Goal: Task Accomplishment & Management: Complete application form

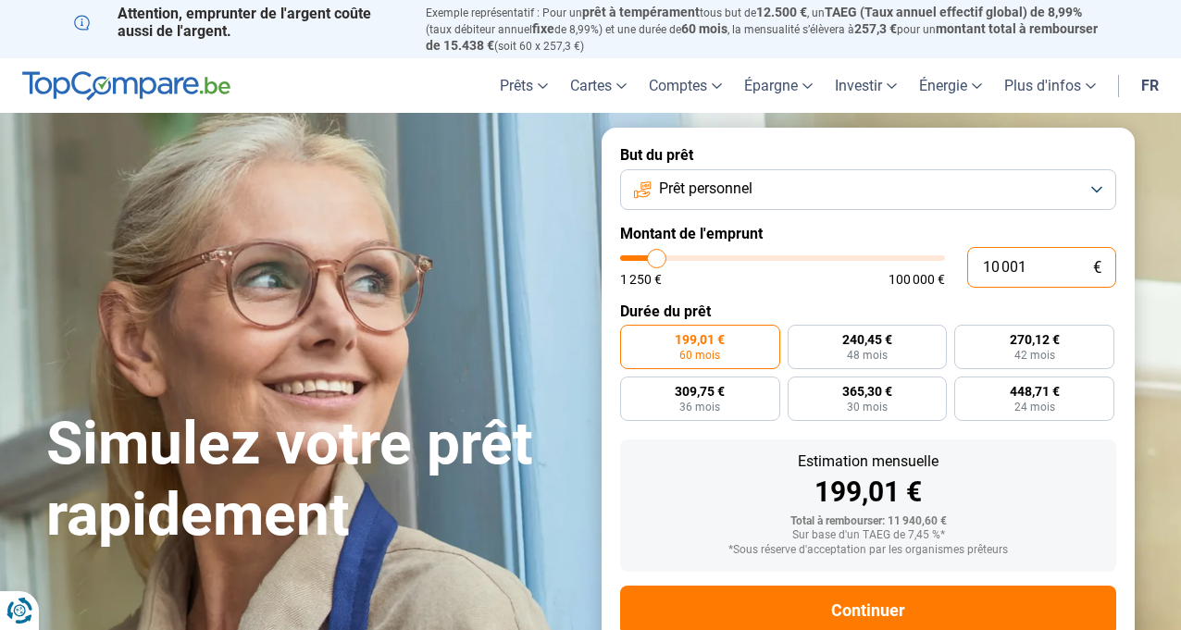
click at [1037, 267] on input "10 001" at bounding box center [1041, 267] width 149 height 41
type input "1 000"
type input "1250"
type input "100"
type input "1250"
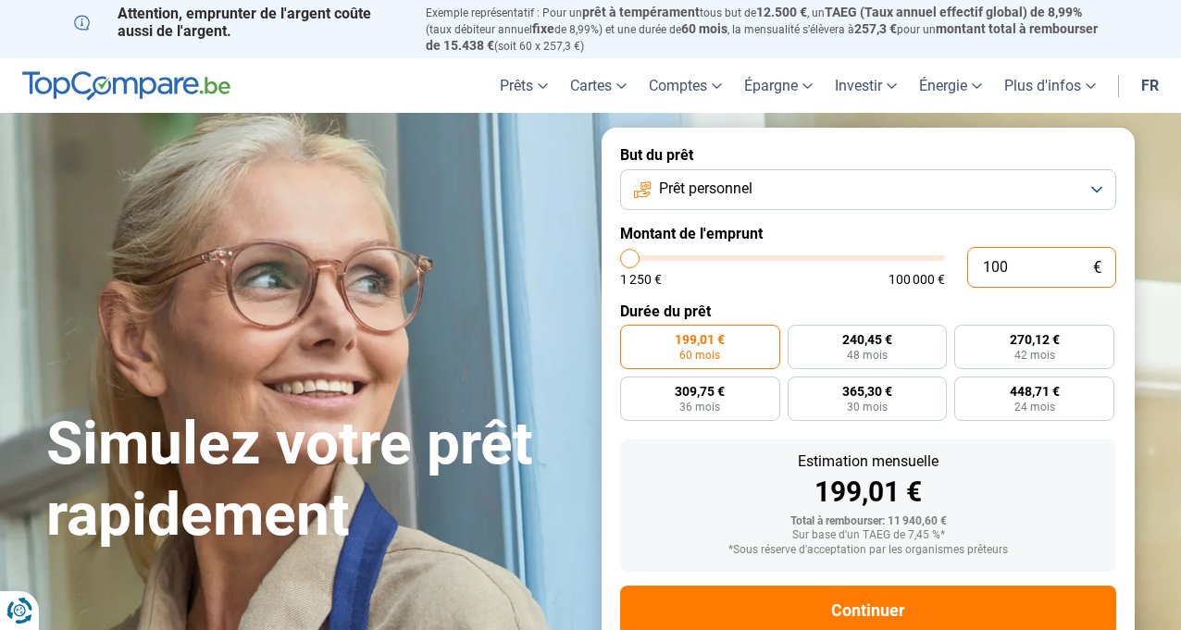
type input "10"
type input "1250"
type input "1"
type input "1250"
type input "0"
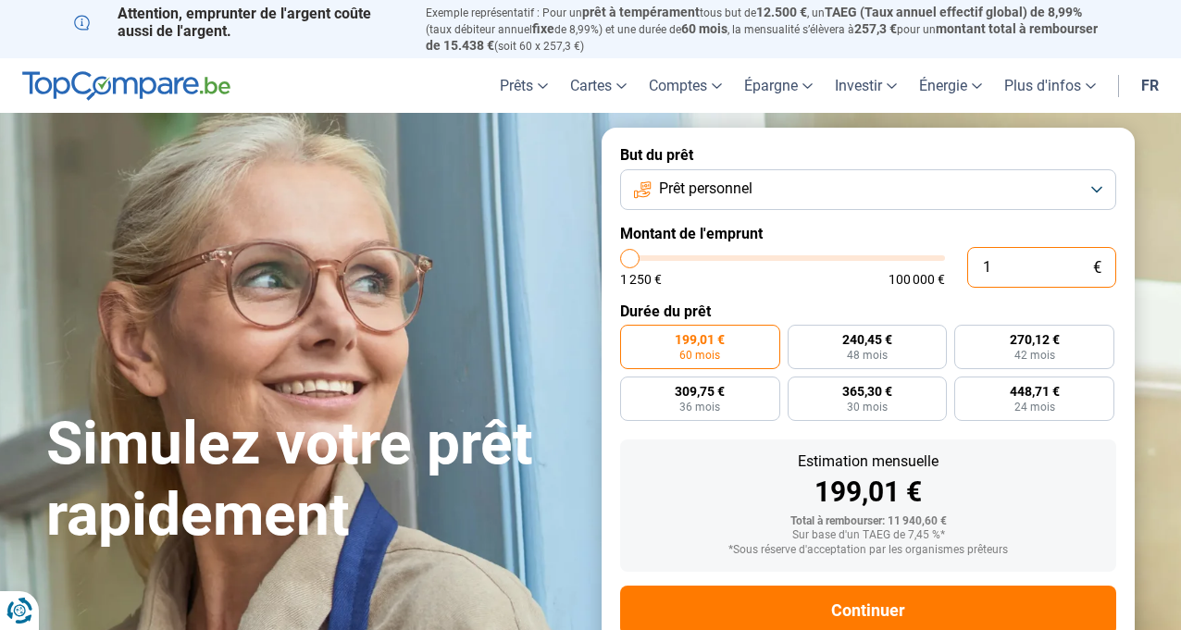
type input "1250"
type input "1 250"
type input "1250"
radio input "true"
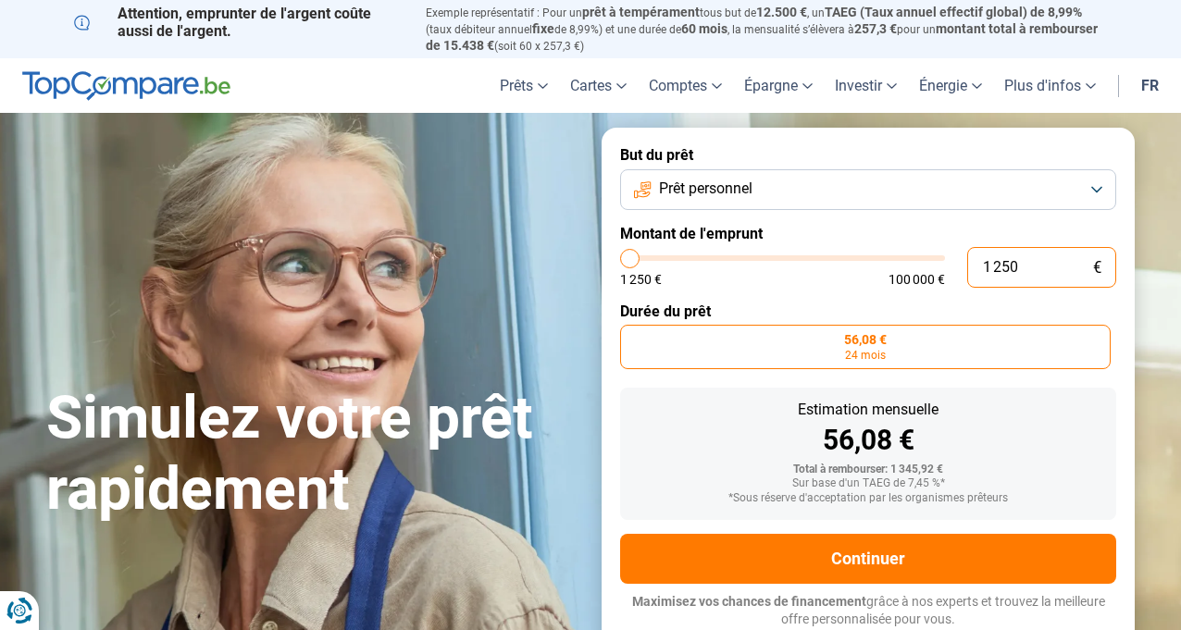
type input "12 508"
type input "12500"
type input "125 085"
type input "100000"
type input "100 000"
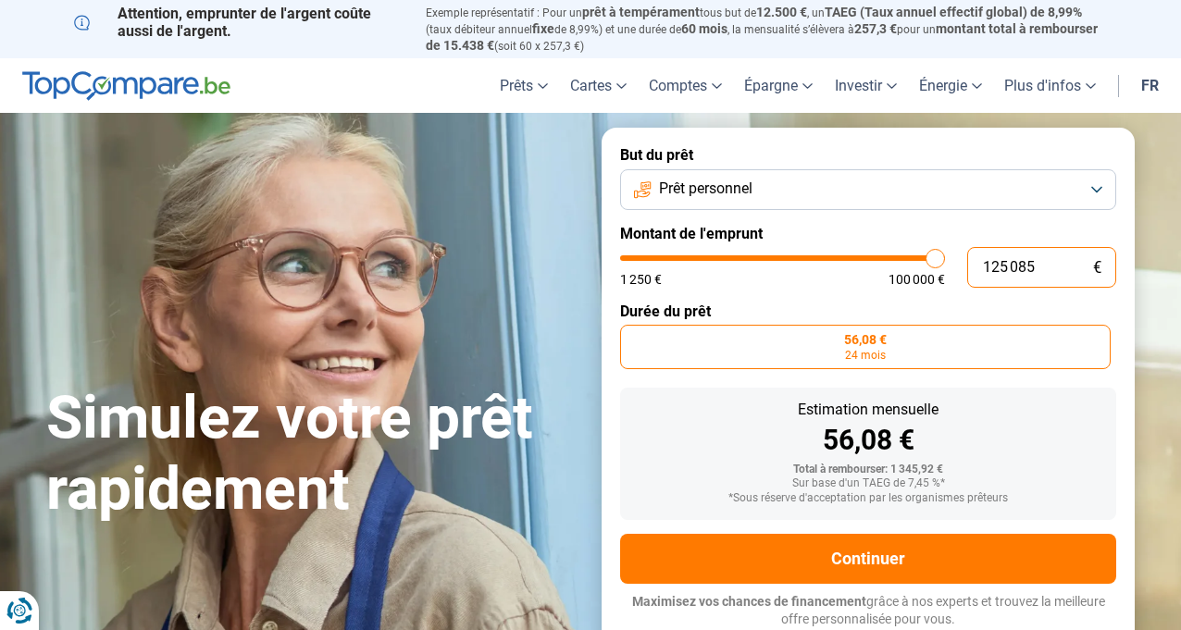
type input "100000"
radio input "false"
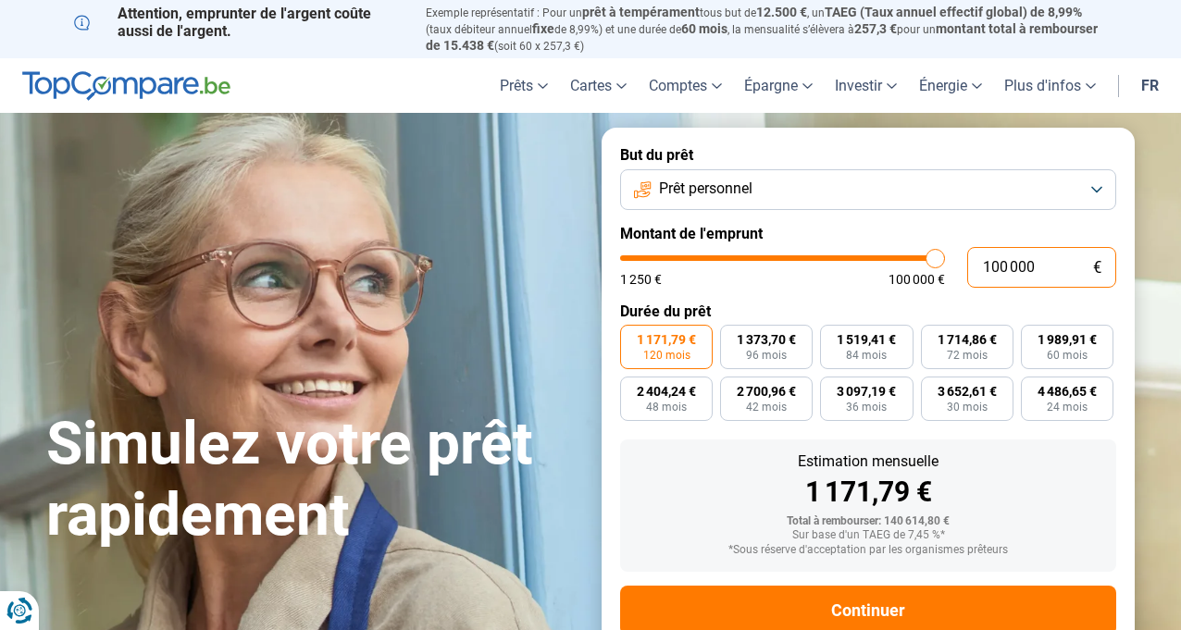
scroll to position [49, 0]
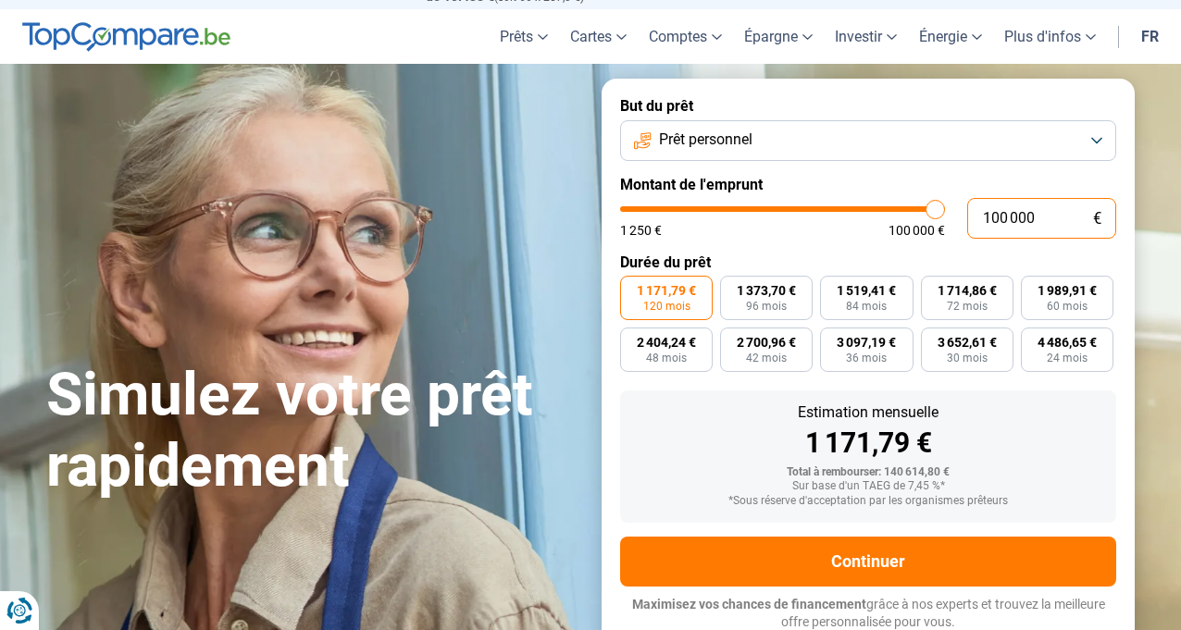
click at [1063, 214] on input "100 000" at bounding box center [1041, 218] width 149 height 41
type input "10 000"
type input "10000"
type input "1 000"
type input "1250"
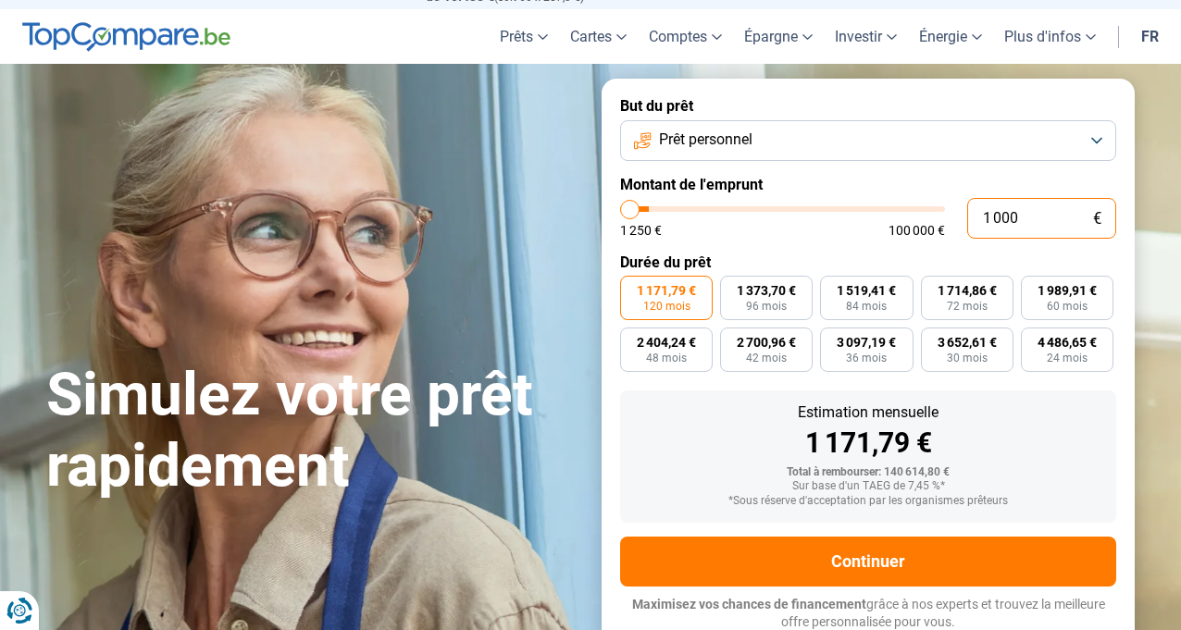
type input "100"
type input "1250"
type input "10"
type input "1250"
type input "1"
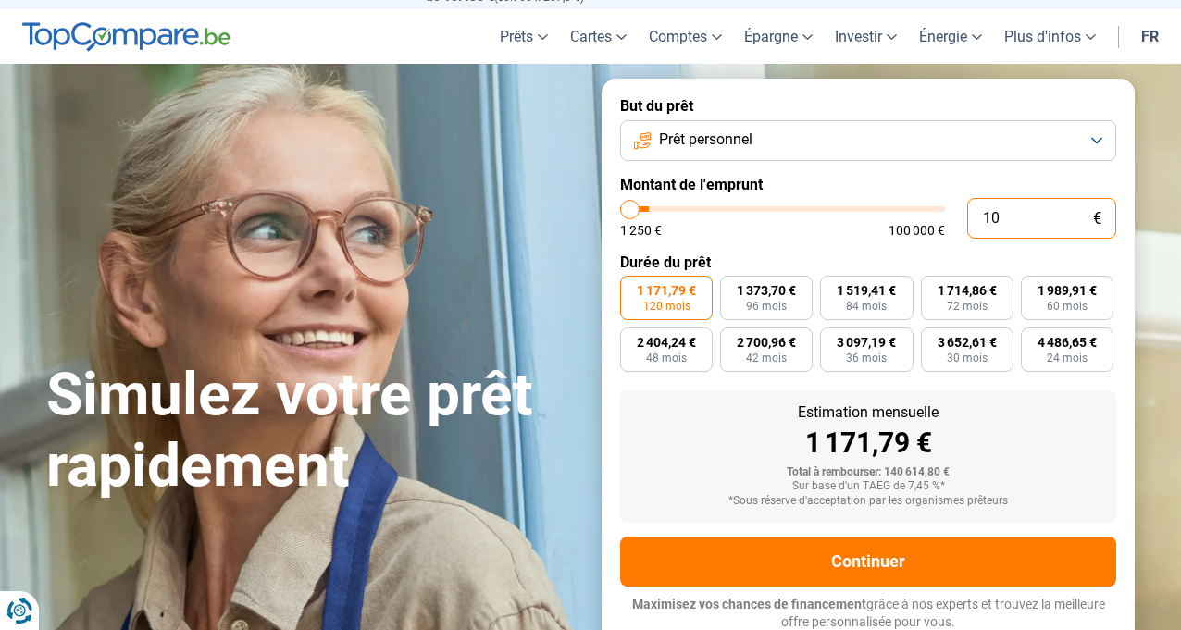
type input "1250"
type input "0"
type input "1250"
type input "8"
type input "1250"
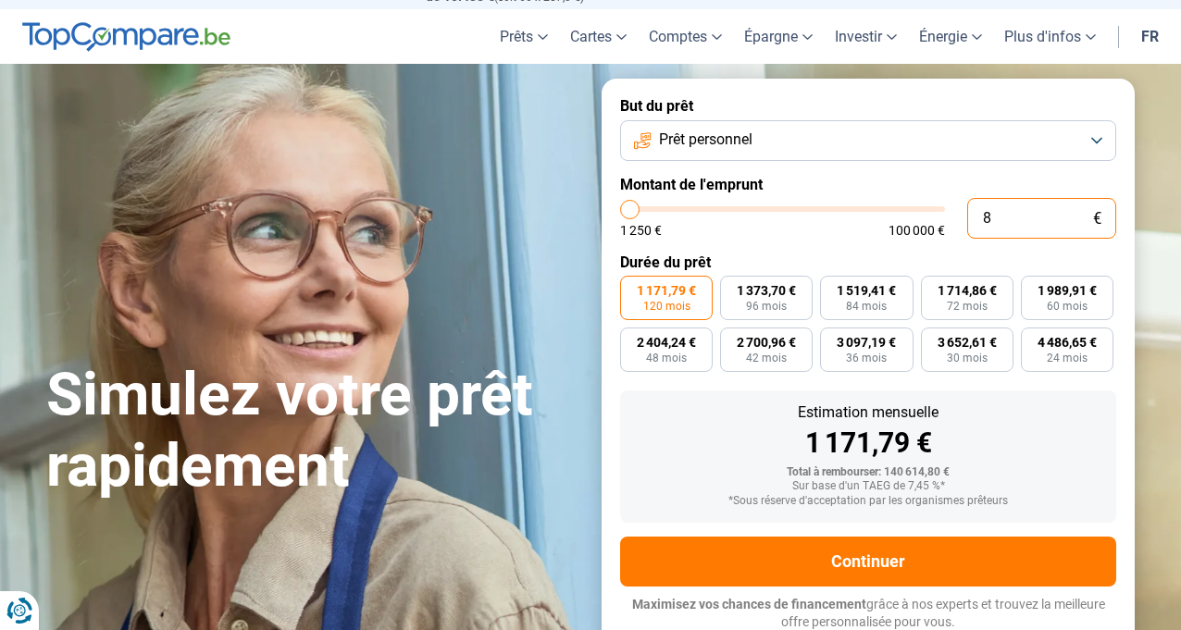
type input "85"
type input "1250"
type input "855"
type input "1250"
type input "85"
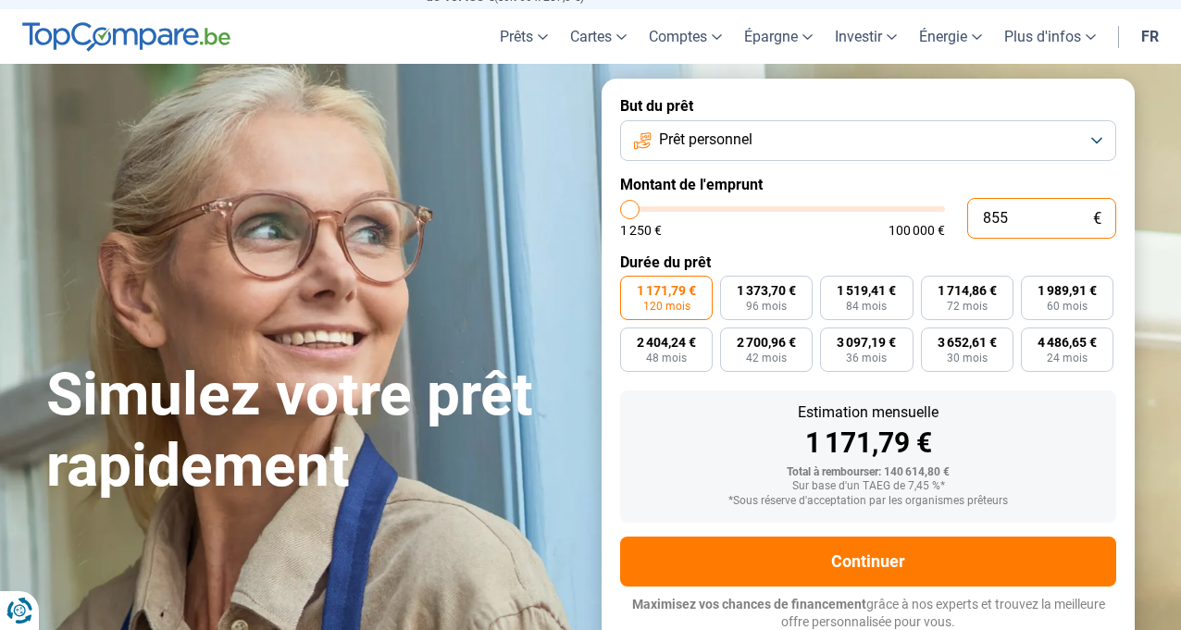
type input "1250"
type input "850"
type input "1250"
type input "8 500"
type input "8500"
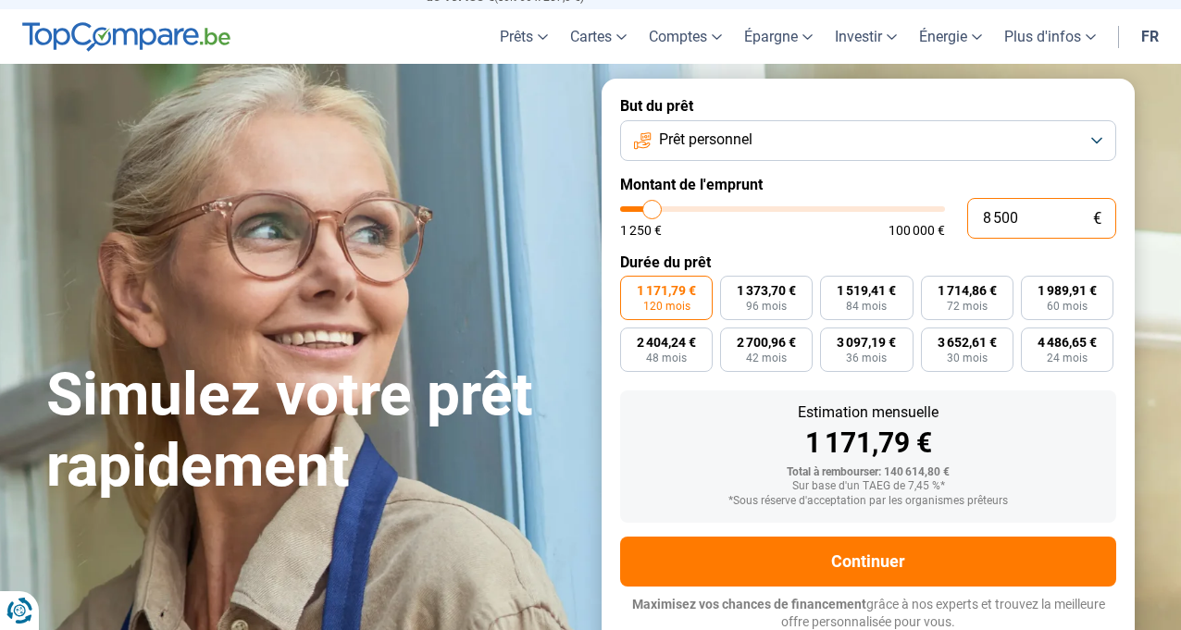
radio input "true"
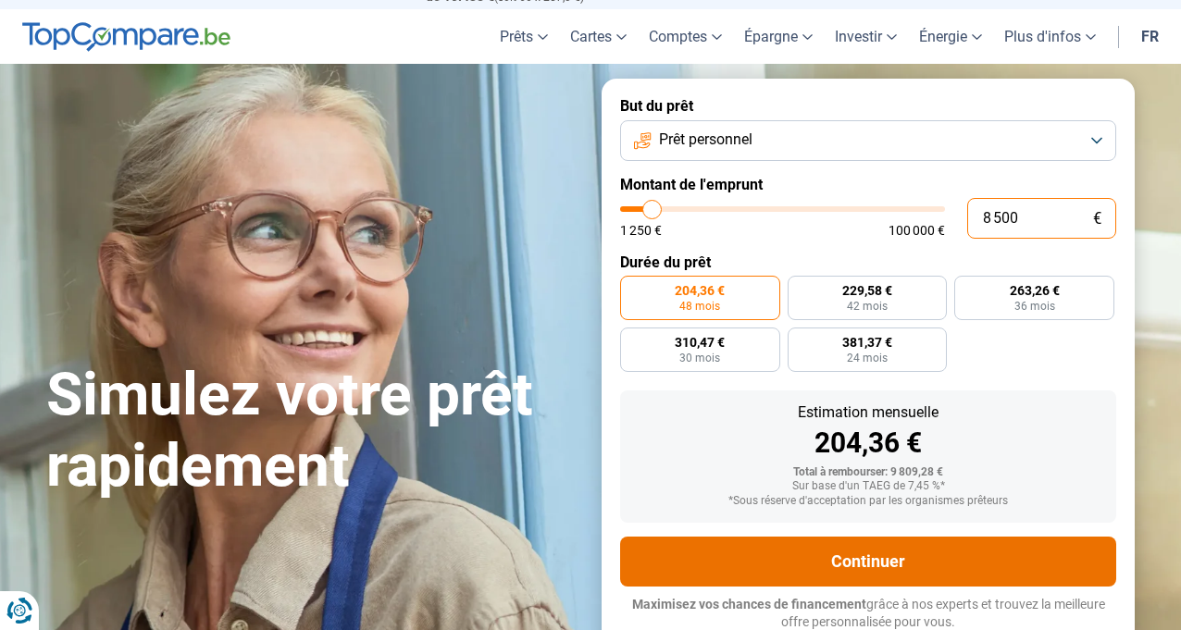
type input "8 500"
click at [896, 553] on button "Continuer" at bounding box center [868, 562] width 496 height 50
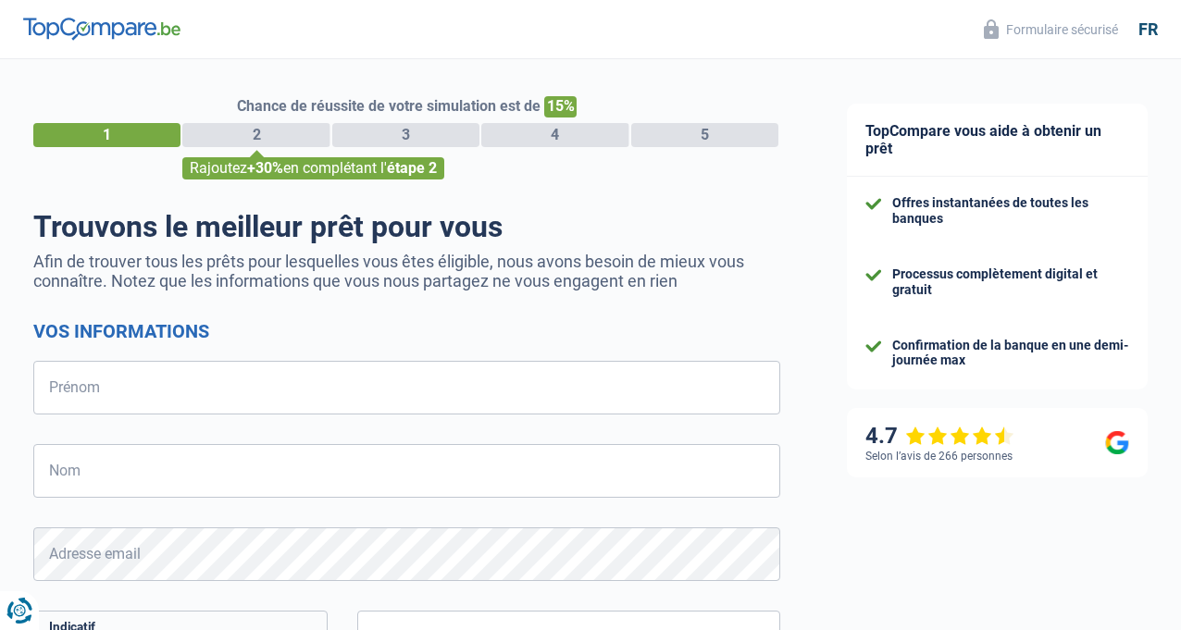
select select "32"
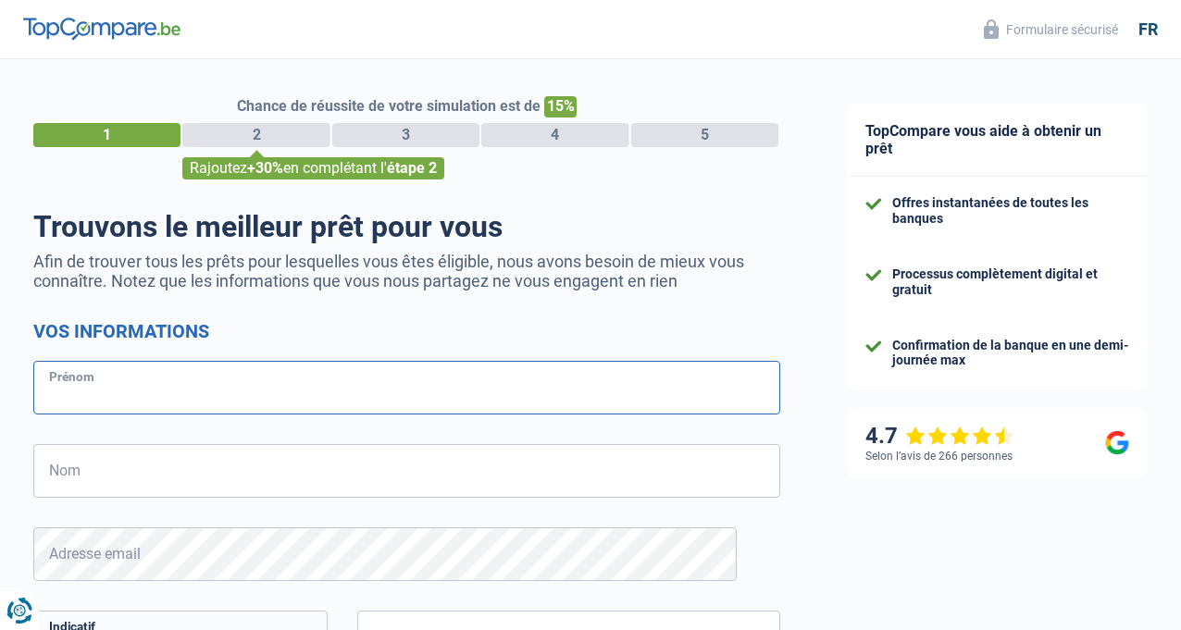
click at [345, 391] on input "Prénom" at bounding box center [406, 388] width 747 height 54
type input "[PERSON_NAME]"
click at [211, 464] on input "Nom" at bounding box center [406, 471] width 747 height 54
type input "verbaenen"
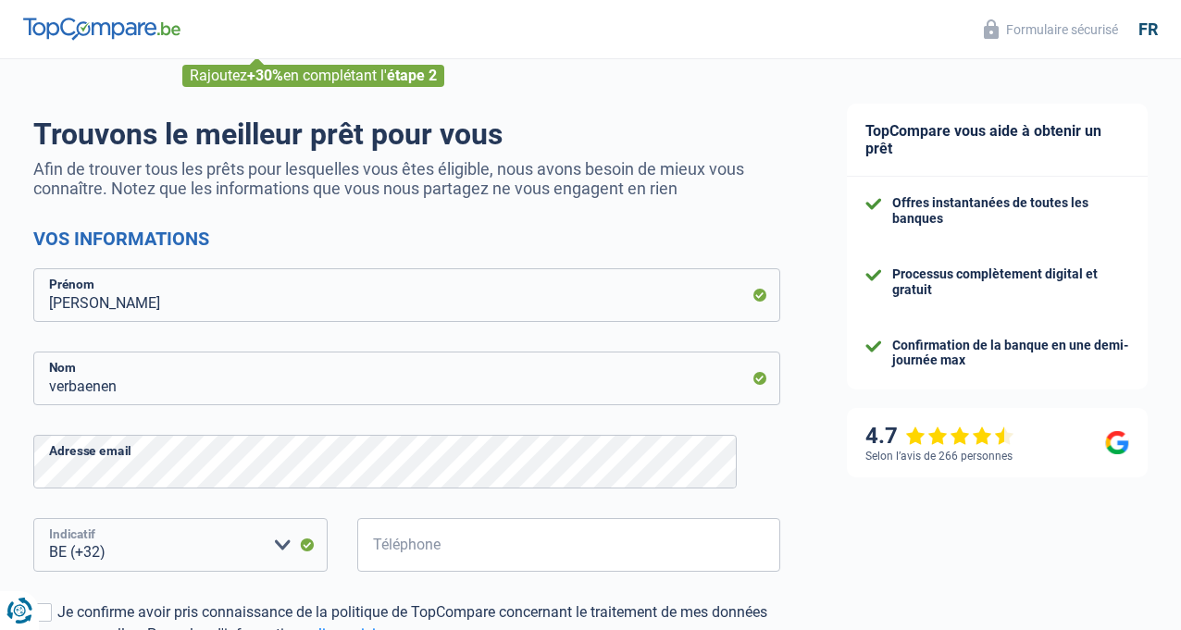
click at [169, 544] on select "BE (+32) LU (+352) Veuillez sélectionner une option" at bounding box center [180, 545] width 294 height 54
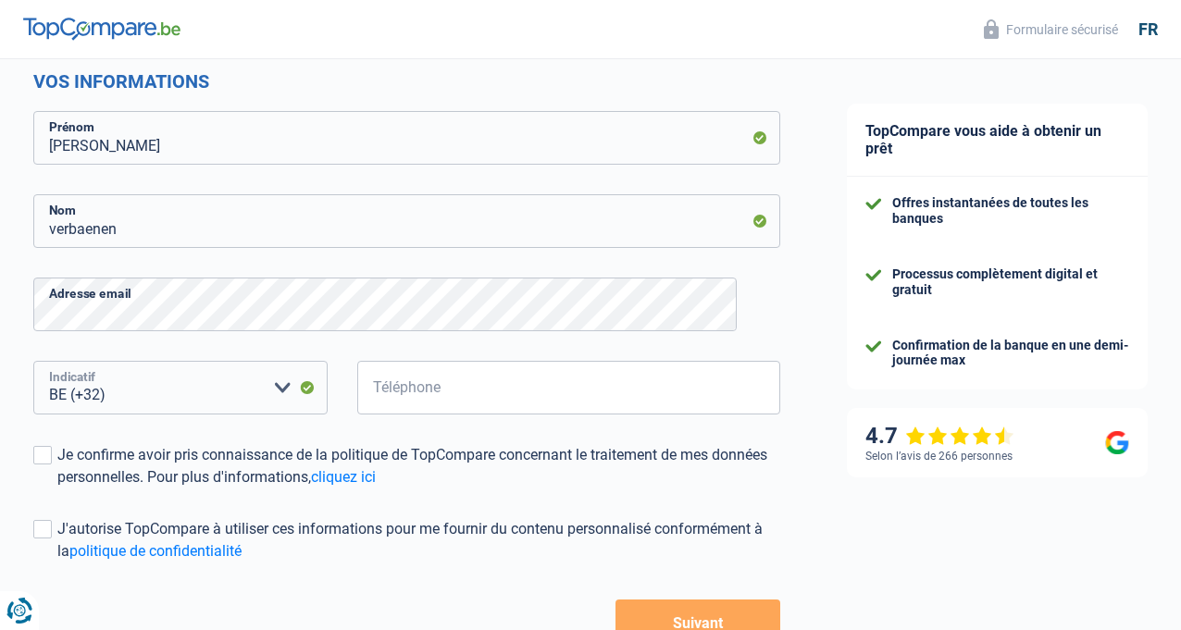
scroll to position [278, 0]
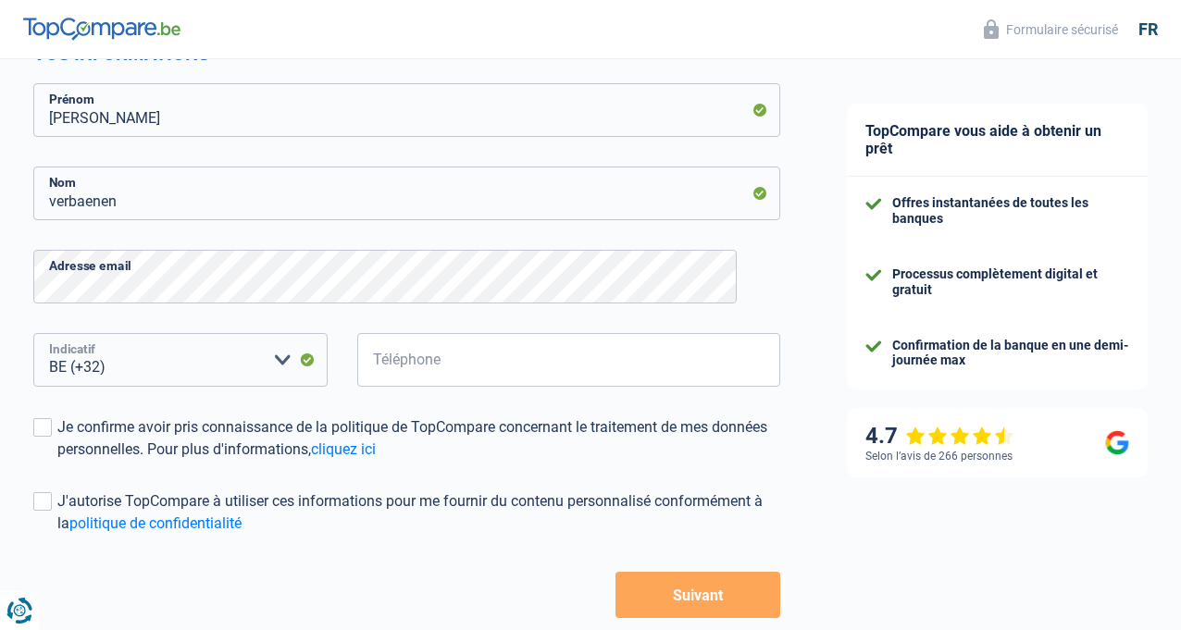
click at [284, 356] on select "BE (+32) LU (+352) Veuillez sélectionner une option" at bounding box center [180, 360] width 294 height 54
click at [282, 356] on select "BE (+32) LU (+352) Veuillez sélectionner une option" at bounding box center [180, 360] width 294 height 54
click at [489, 365] on input "Téléphone" at bounding box center [568, 360] width 423 height 54
type input "0478123846"
click at [52, 426] on span at bounding box center [42, 427] width 19 height 19
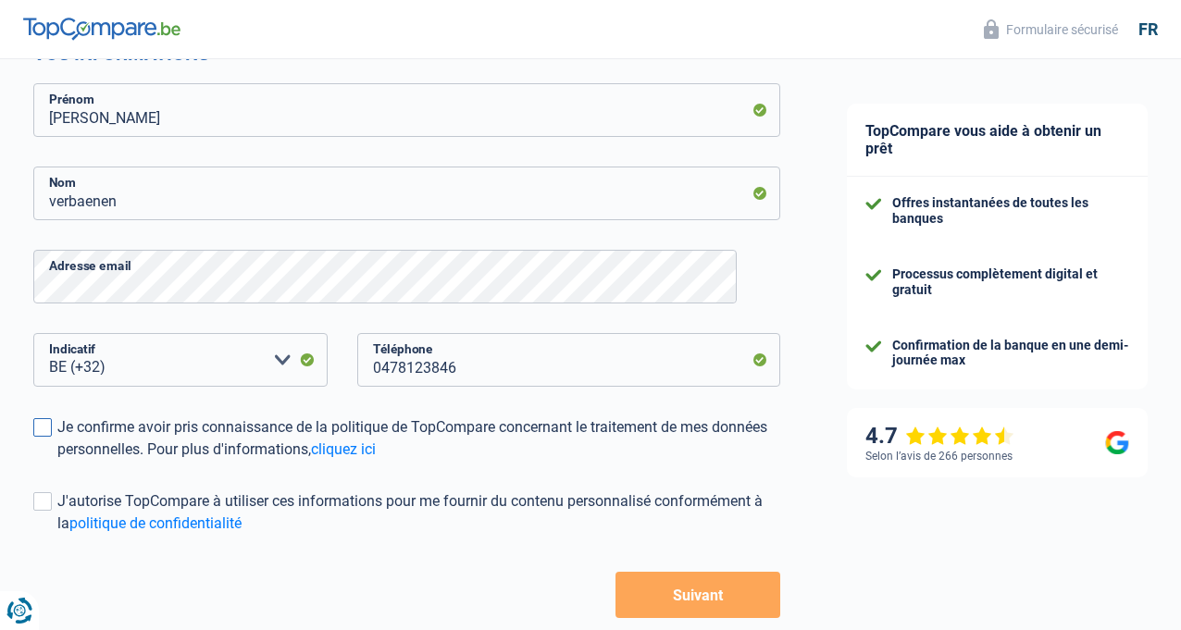
click at [57, 461] on input "Je confirme avoir pris connaissance de la politique de TopCompare concernant le…" at bounding box center [57, 461] width 0 height 0
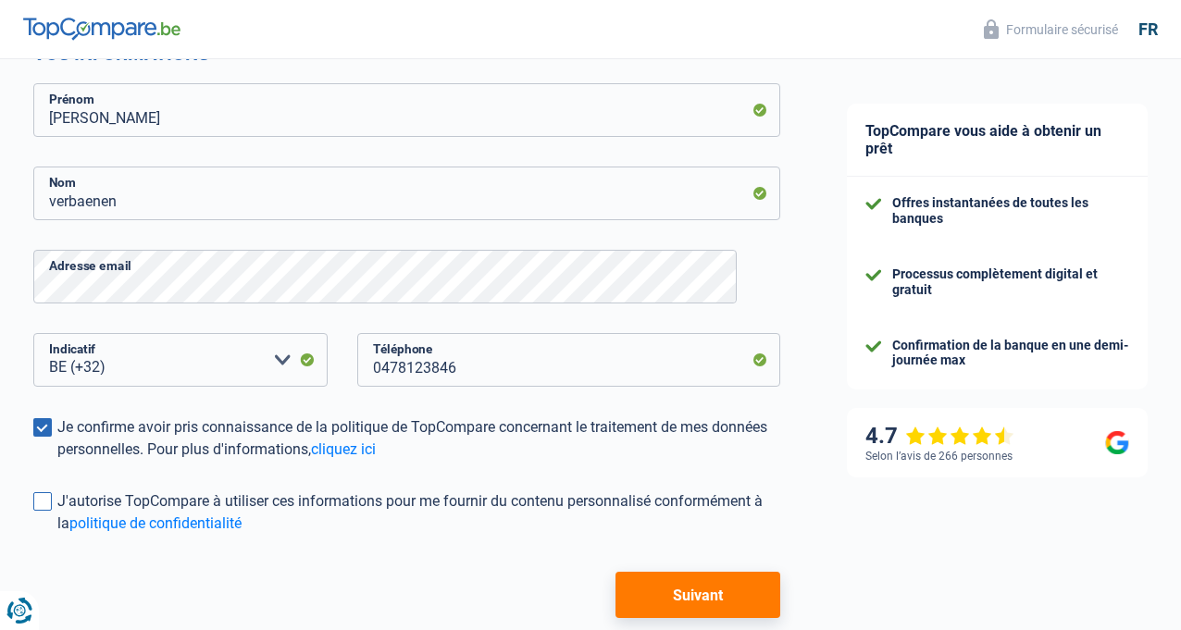
click at [52, 495] on span at bounding box center [42, 501] width 19 height 19
click at [57, 535] on input "J'autorise TopCompare à utiliser ces informations pour me fournir du contenu pe…" at bounding box center [57, 535] width 0 height 0
click at [673, 588] on button "Suivant" at bounding box center [697, 595] width 165 height 46
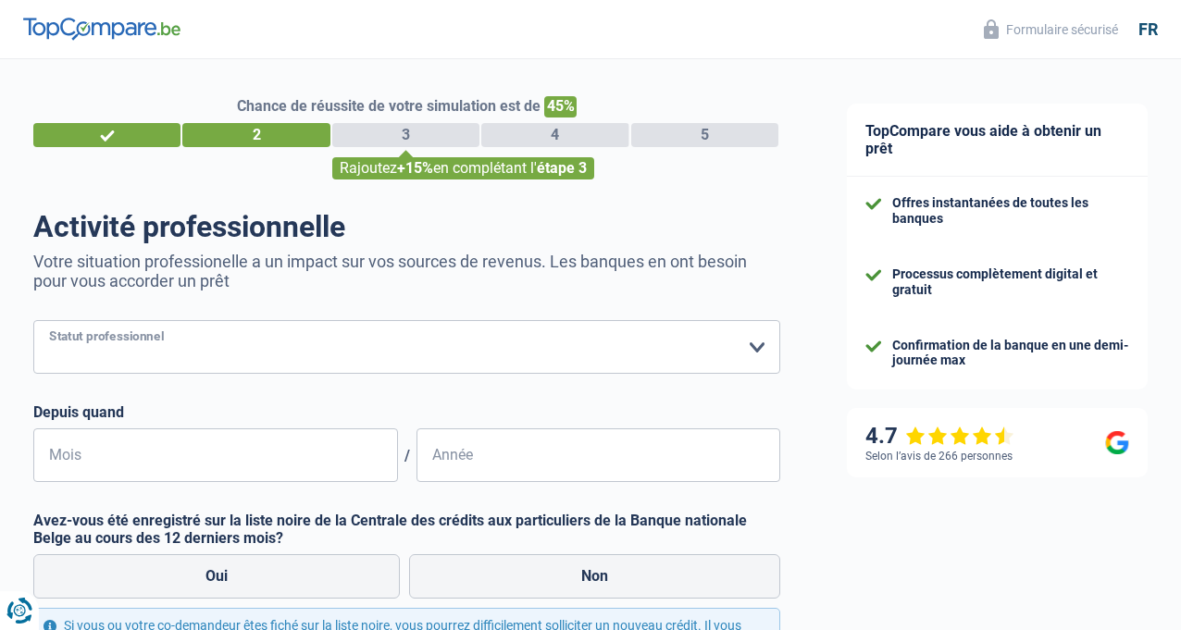
click at [731, 354] on select "Ouvrier Employé privé Employé public Invalide Indépendant Pensionné Chômeur Mut…" at bounding box center [406, 347] width 747 height 54
select select "retired"
click at [55, 322] on select "Ouvrier Employé privé Employé public Invalide Indépendant Pensionné Chômeur Mut…" at bounding box center [406, 347] width 747 height 54
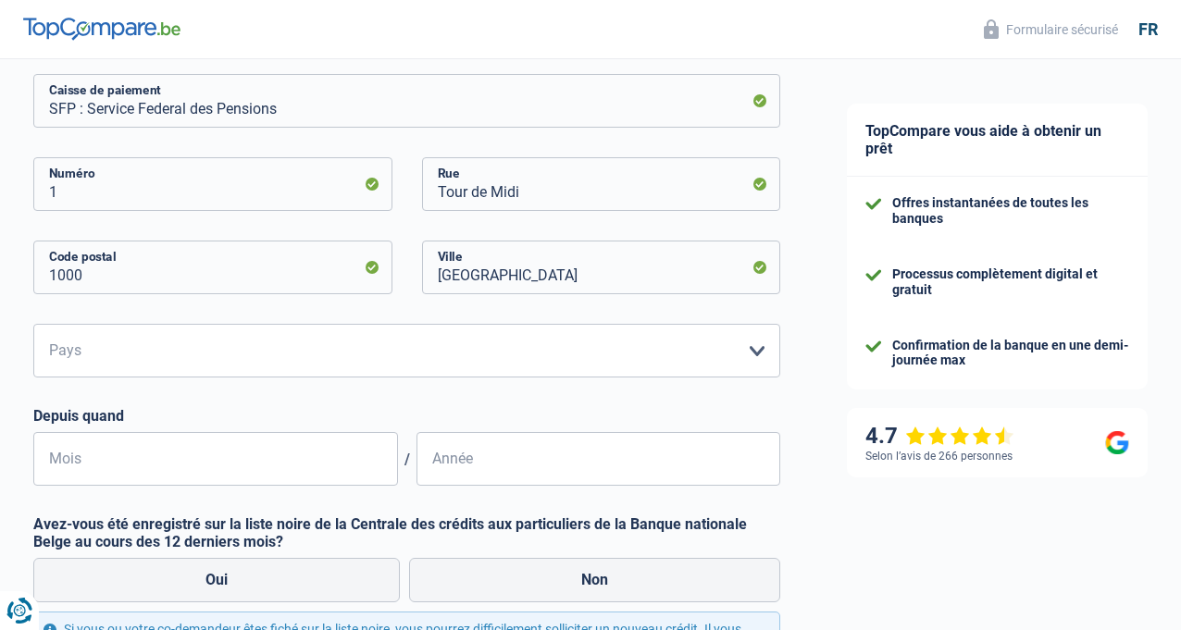
scroll to position [370, 0]
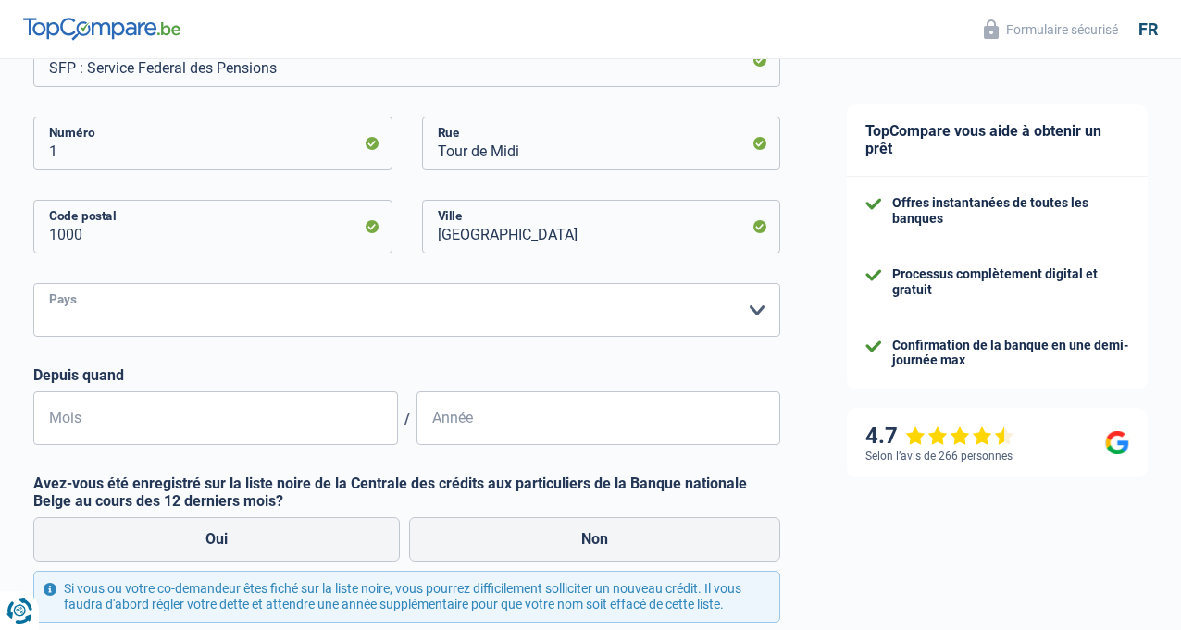
click at [171, 307] on select "Belgique Luxembourg Veuillez sélectionner une option" at bounding box center [406, 310] width 747 height 54
select select "BE"
click at [55, 285] on select "Belgique Luxembourg Veuillez sélectionner une option" at bounding box center [406, 310] width 747 height 54
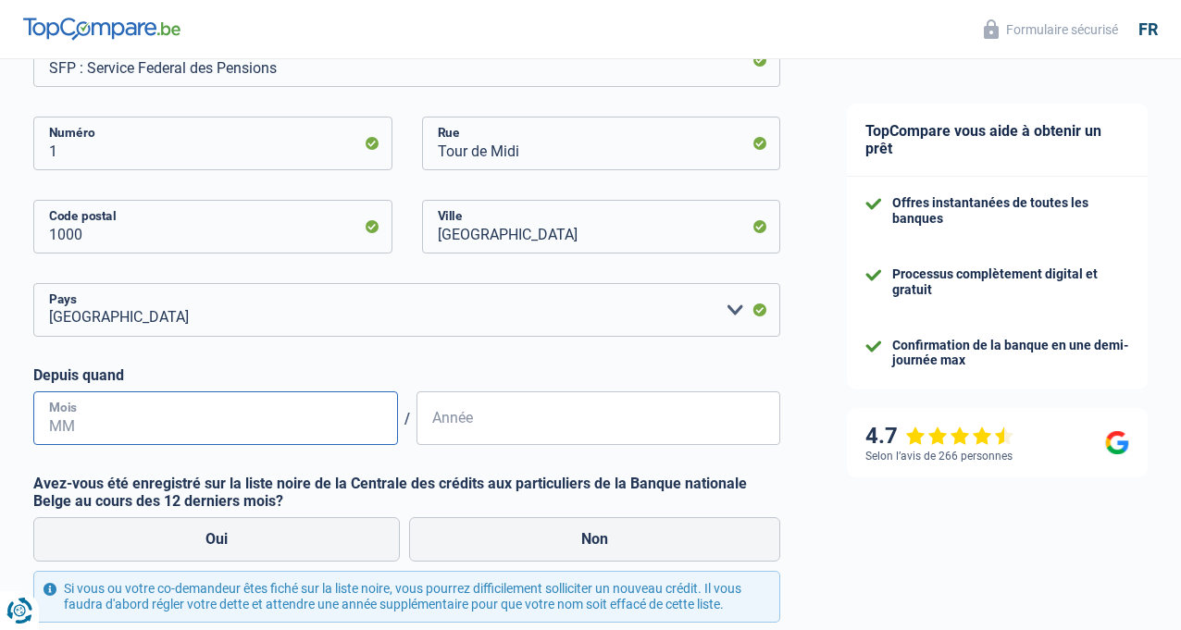
click at [138, 416] on input "Mois" at bounding box center [215, 418] width 365 height 54
click at [112, 429] on input "Mois" at bounding box center [215, 418] width 365 height 54
type input "05"
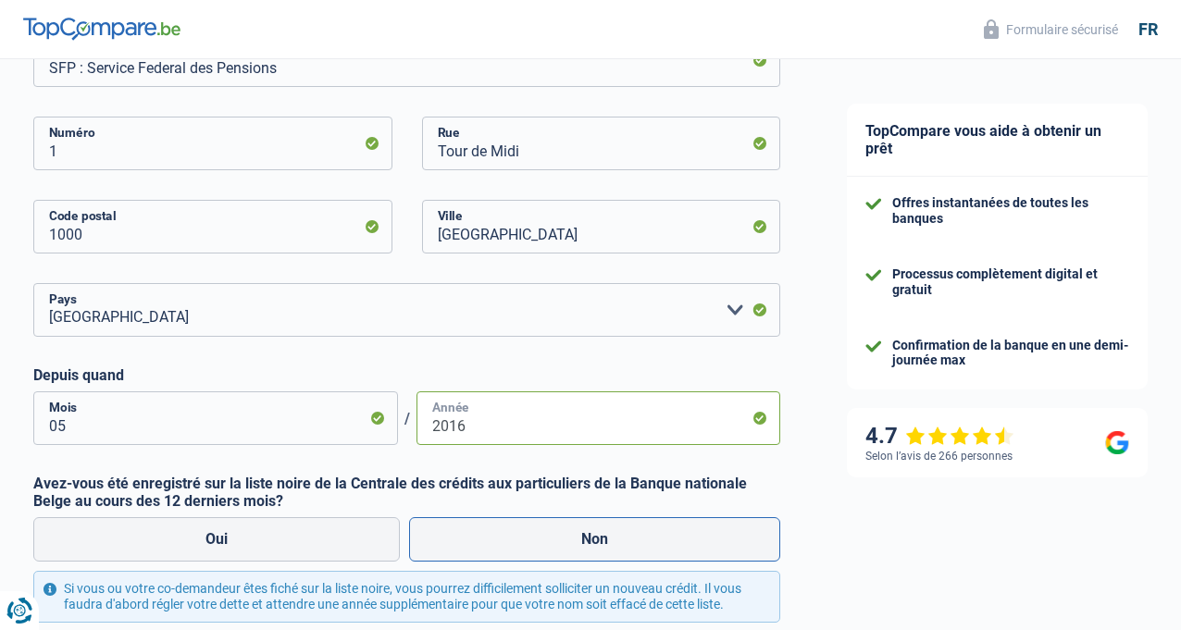
type input "2016"
click at [450, 547] on label "Non" at bounding box center [594, 539] width 371 height 44
click at [450, 547] on input "Non" at bounding box center [594, 539] width 371 height 44
radio input "true"
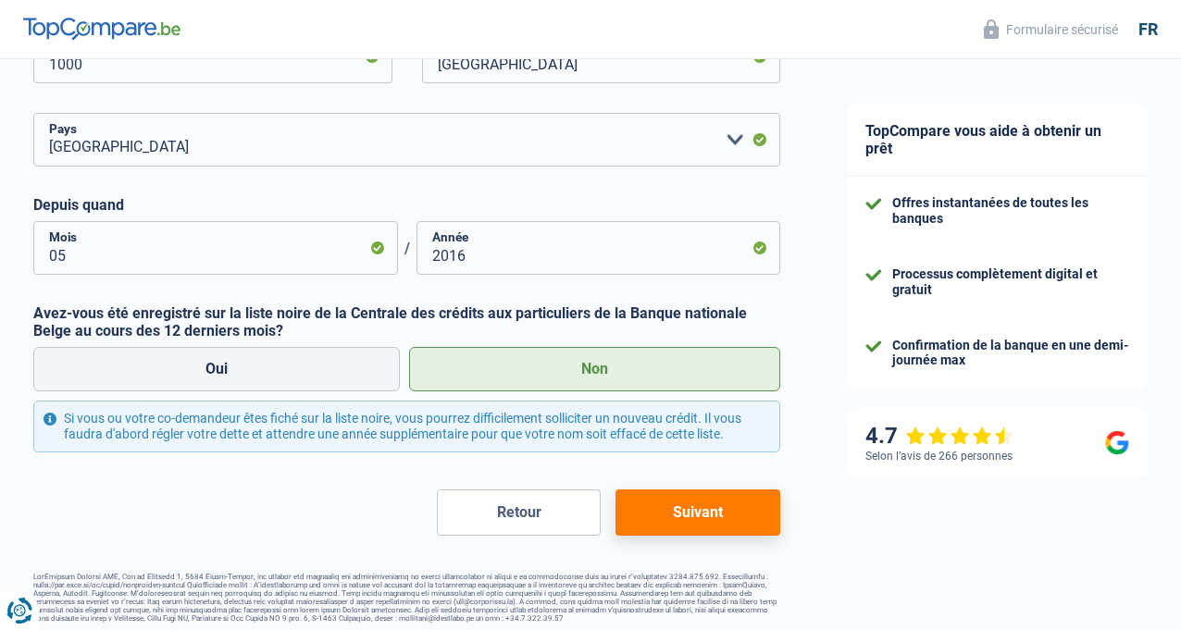
scroll to position [571, 0]
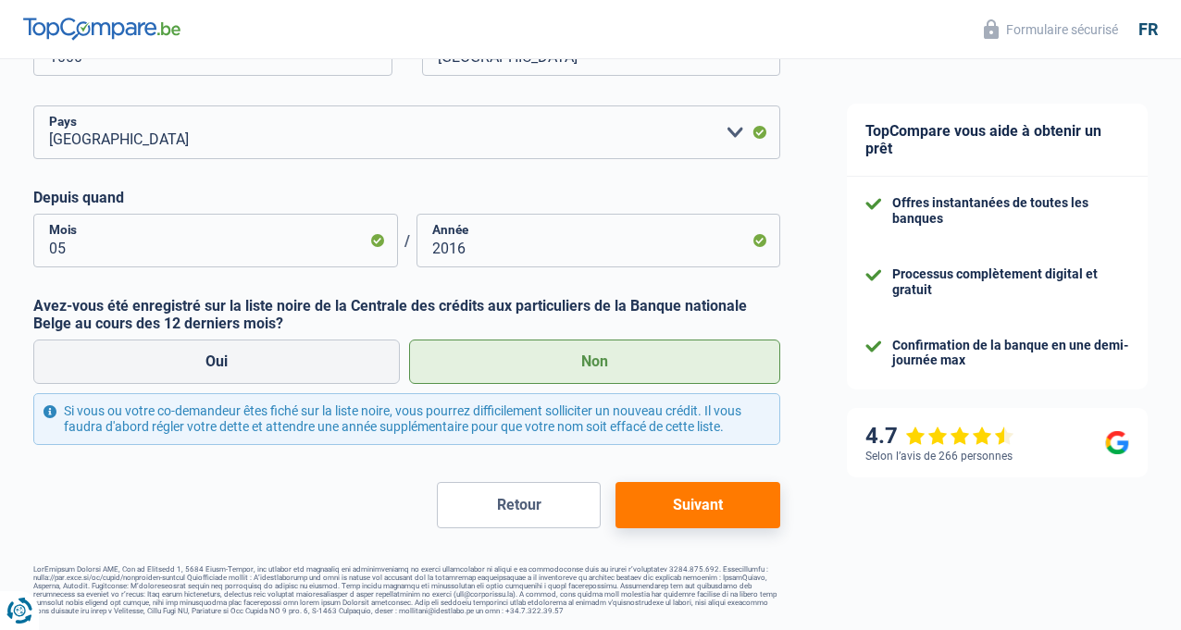
click at [696, 492] on button "Suivant" at bounding box center [697, 505] width 165 height 46
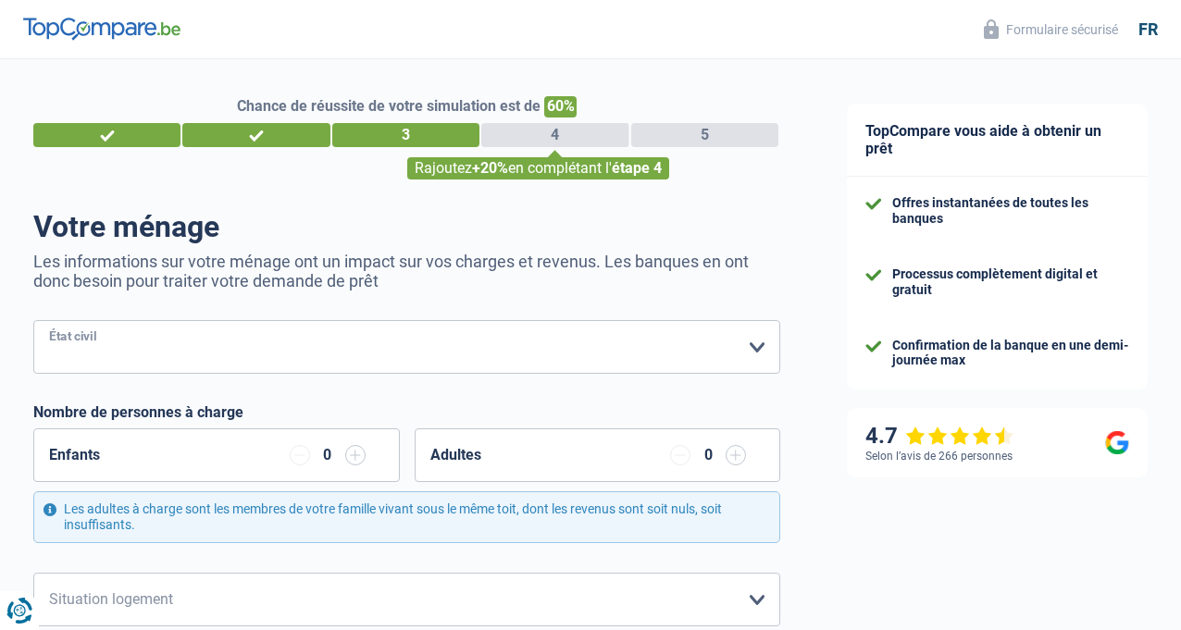
click at [739, 349] on select "[PERSON_NAME](e) Cohabitant(e) légal(e) Divorcé(e) Veuf(ve) Séparé (de fait) Ve…" at bounding box center [406, 347] width 747 height 54
select select "married"
click at [55, 322] on select "[PERSON_NAME](e) Cohabitant(e) légal(e) Divorcé(e) Veuf(ve) Séparé (de fait) Ve…" at bounding box center [406, 347] width 747 height 54
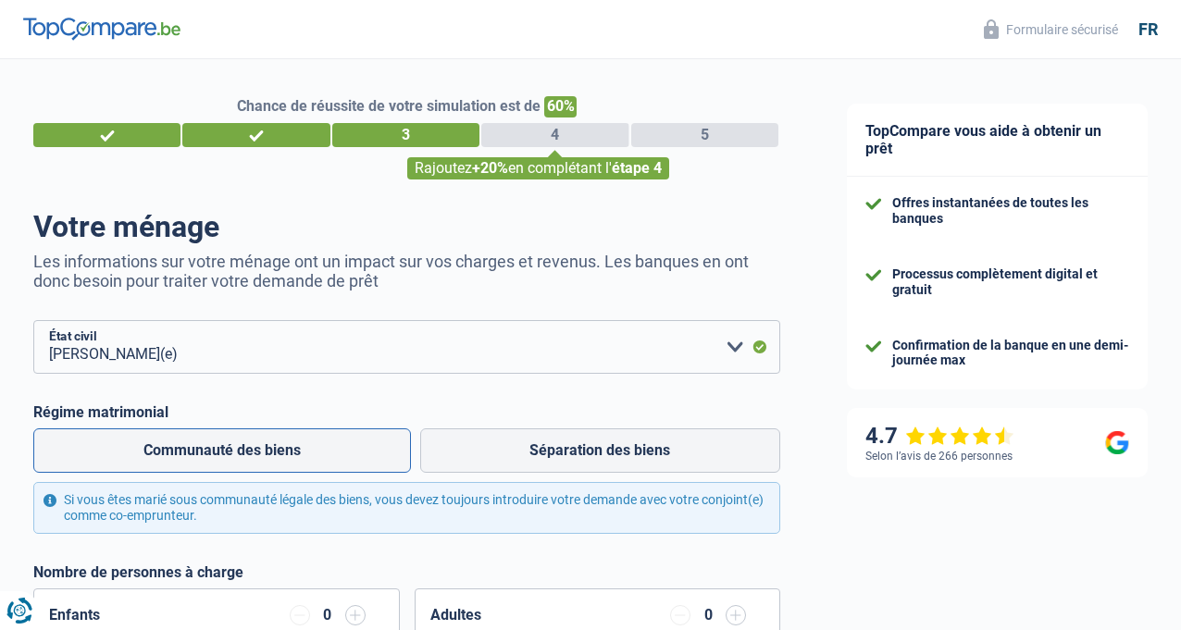
click at [359, 455] on label "Communauté des biens" at bounding box center [222, 450] width 378 height 44
click at [359, 455] on input "Communauté des biens" at bounding box center [222, 450] width 378 height 44
radio input "true"
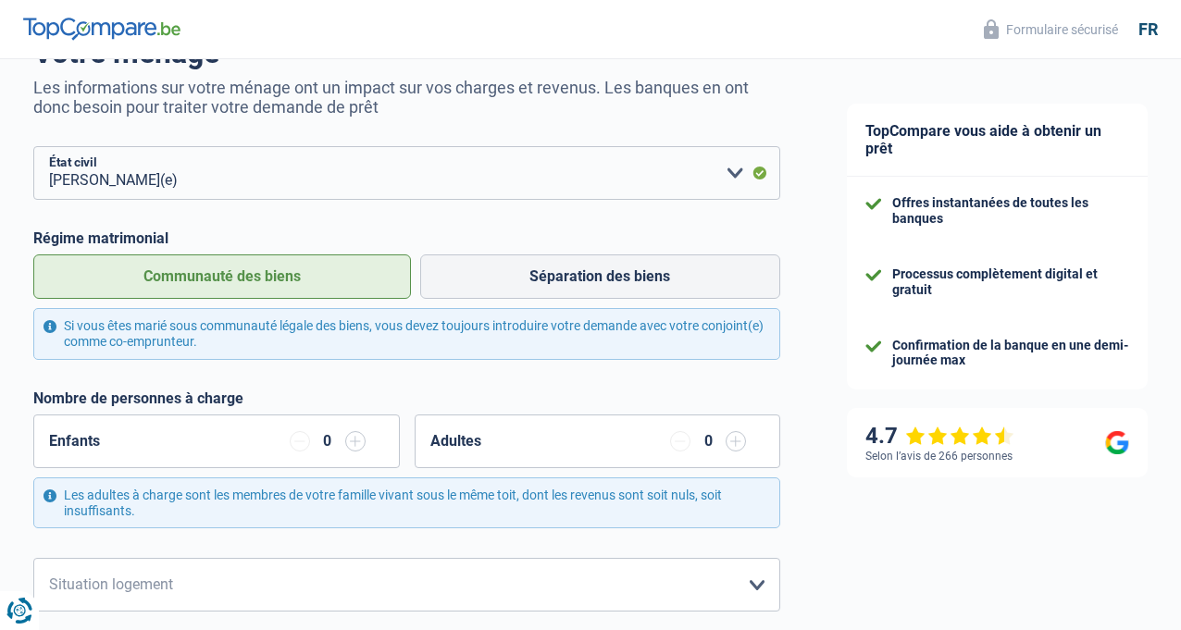
scroll to position [185, 0]
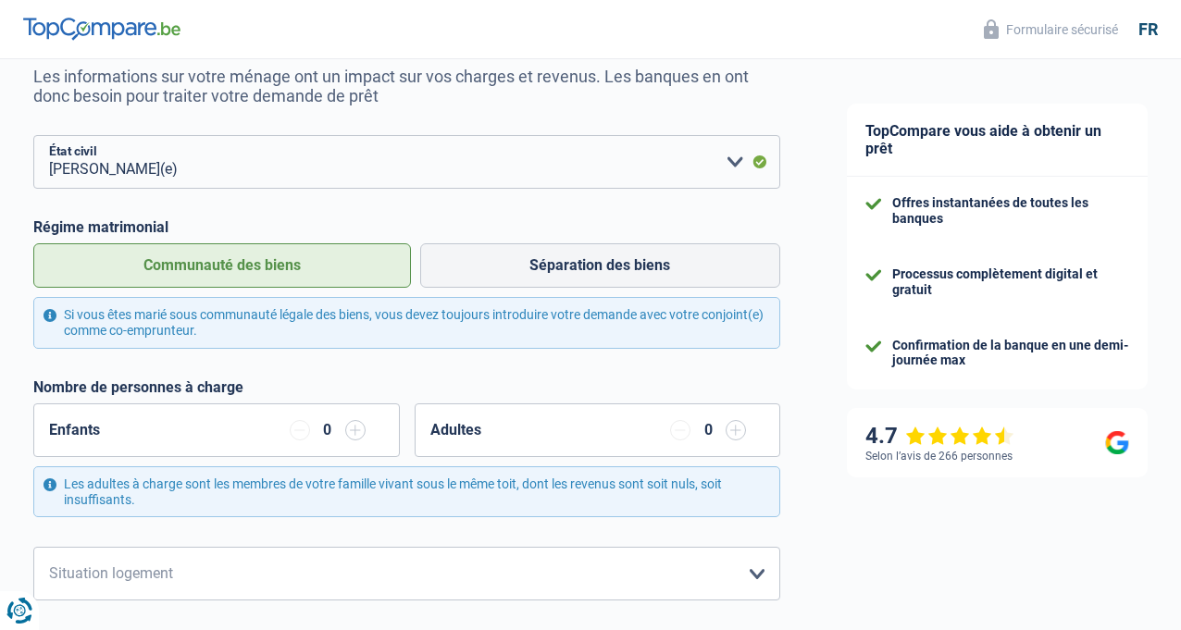
click at [304, 424] on input "button" at bounding box center [300, 430] width 20 height 20
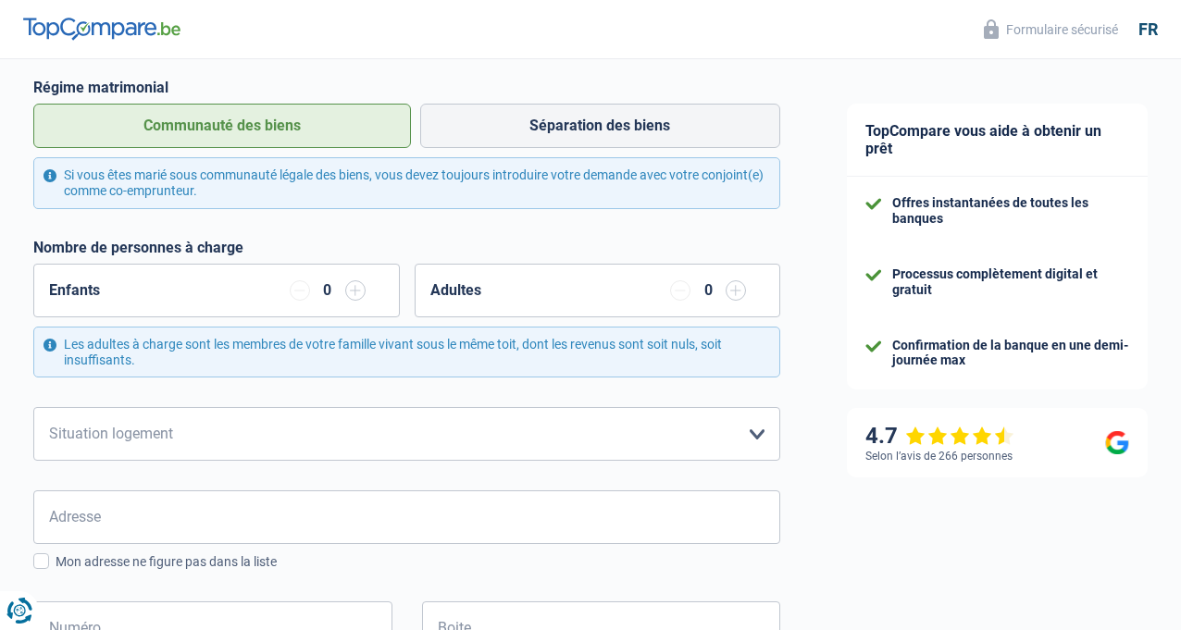
scroll to position [370, 0]
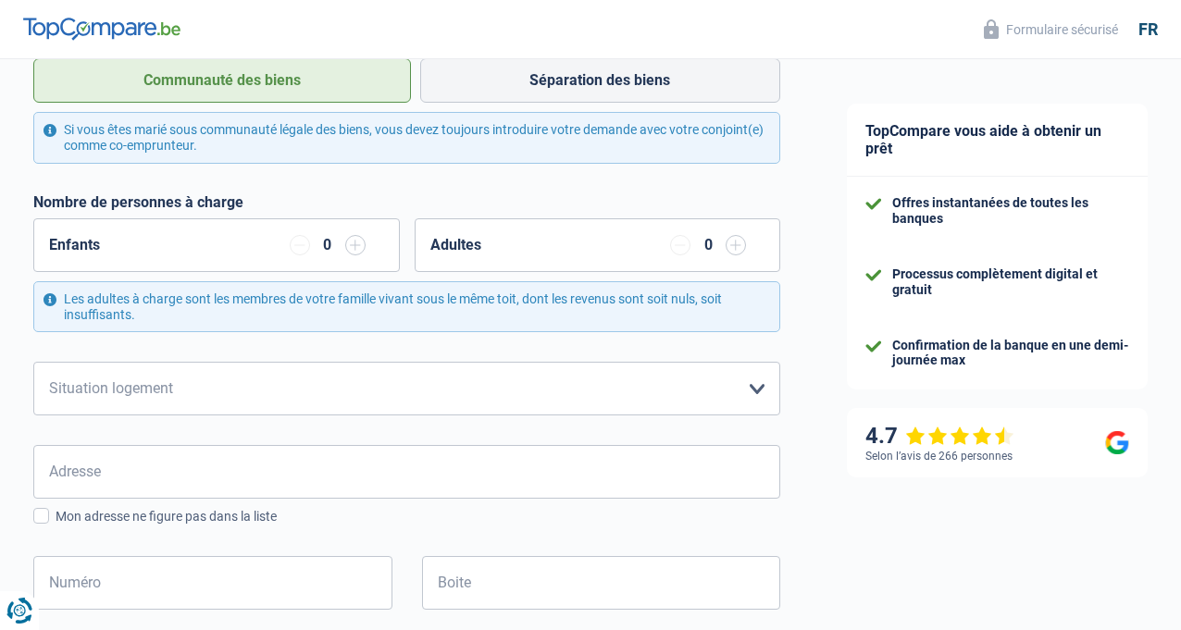
click at [700, 247] on div "0" at bounding box center [708, 245] width 17 height 15
click at [726, 242] on input "button" at bounding box center [736, 245] width 20 height 20
click at [670, 248] on input "button" at bounding box center [680, 245] width 20 height 20
click at [311, 376] on select "Locataire Propriétaire avec prêt hypothécaire Propriétaire sans prêt hypothécai…" at bounding box center [406, 389] width 747 height 54
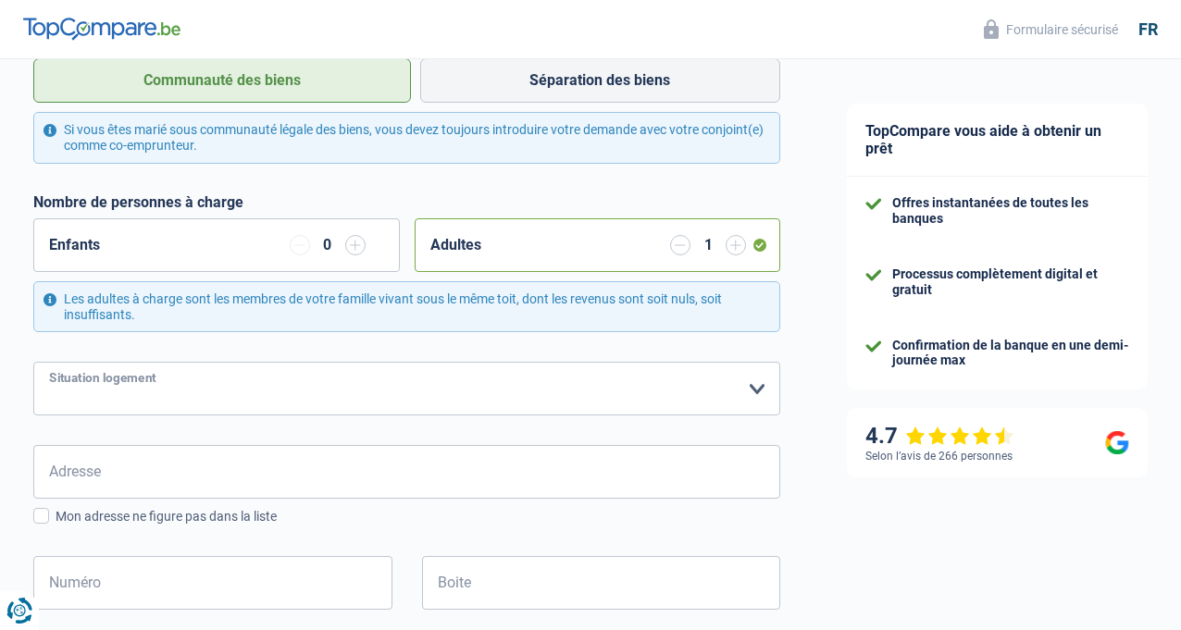
select select "rents"
click at [55, 364] on select "Locataire Propriétaire avec prêt hypothécaire Propriétaire sans prêt hypothécai…" at bounding box center [406, 389] width 747 height 54
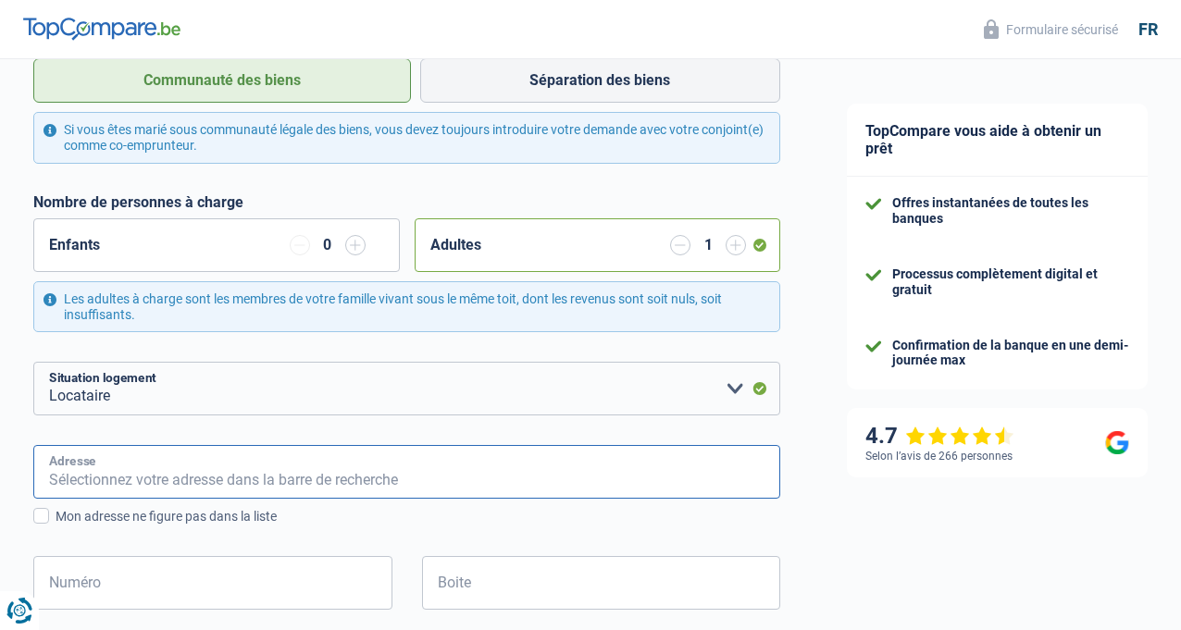
click at [186, 462] on input "Adresse" at bounding box center [406, 472] width 747 height 54
type input "[STREET_ADDRESS]"
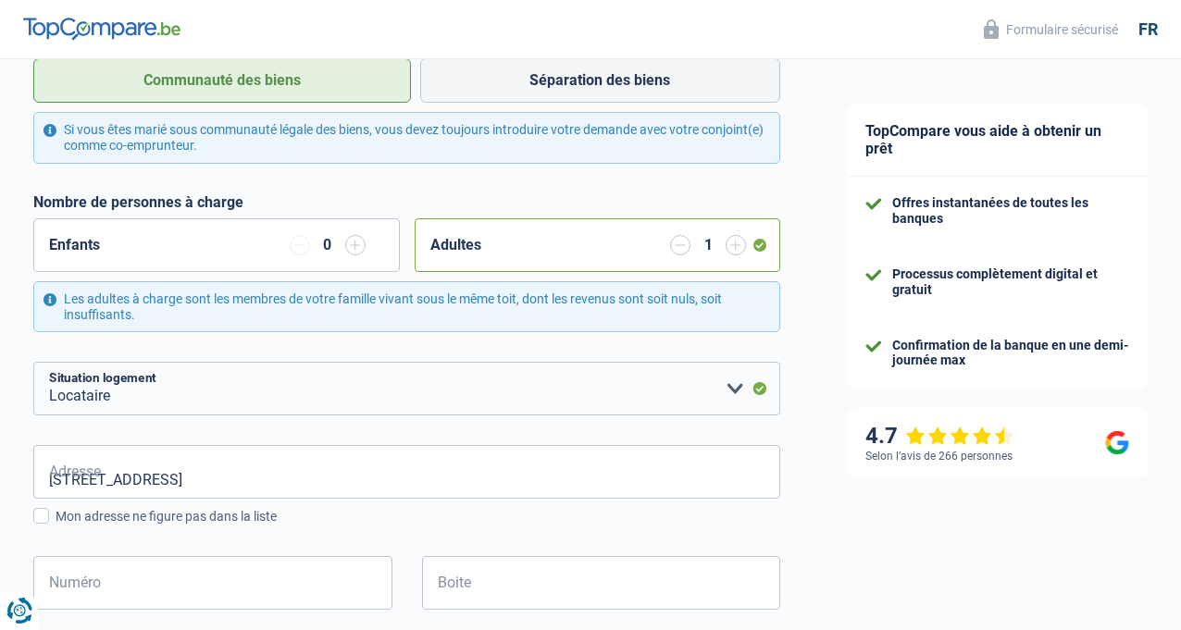
type input "[GEOGRAPHIC_DATA]"
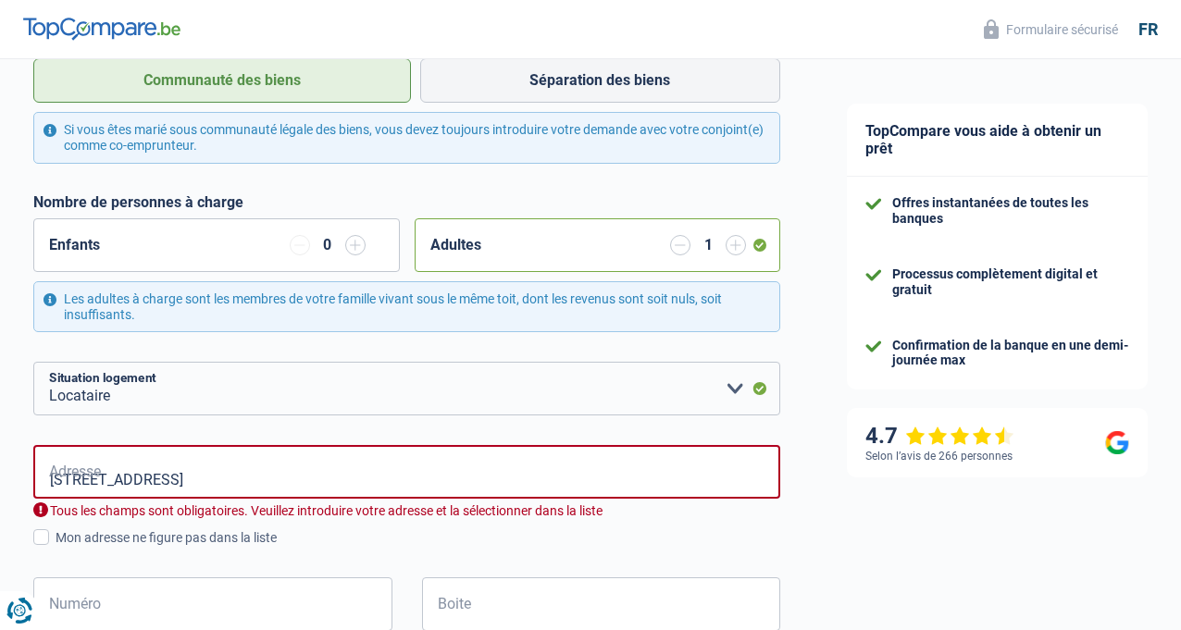
type input "[GEOGRAPHIC_DATA]"
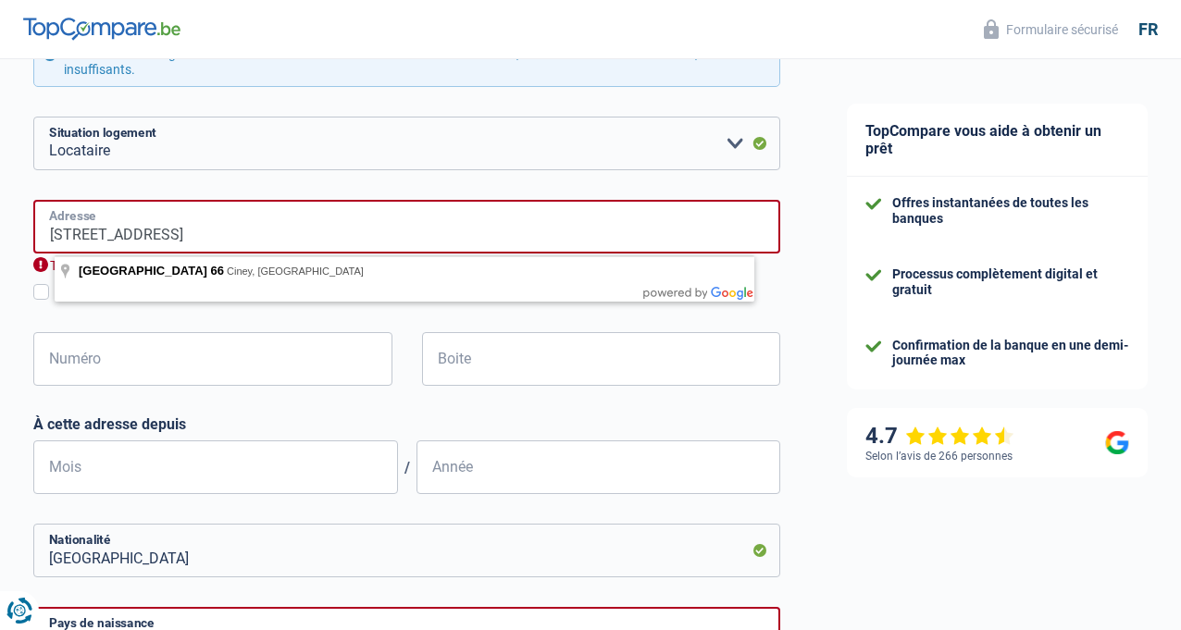
scroll to position [648, 0]
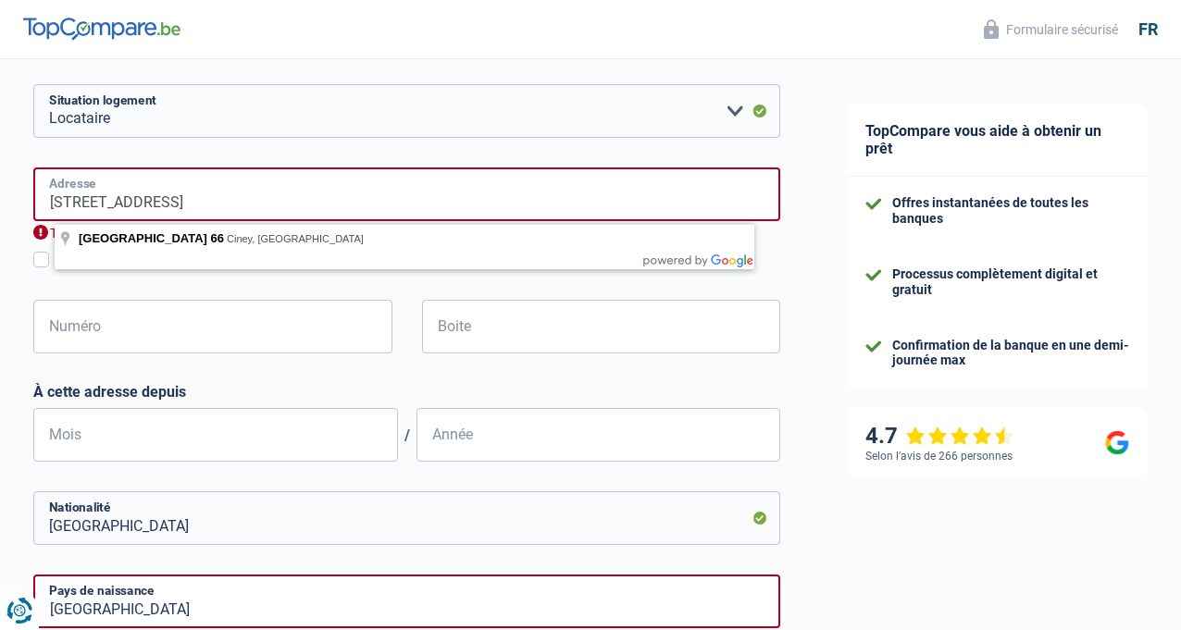
click at [87, 197] on input "[STREET_ADDRESS]" at bounding box center [406, 195] width 747 height 54
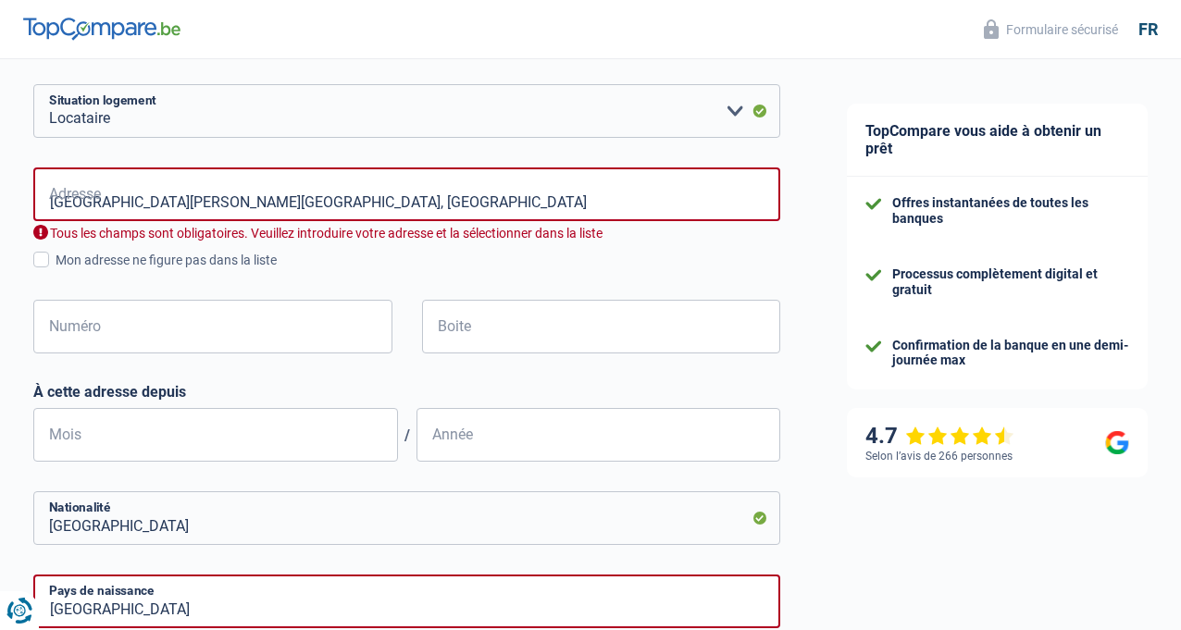
type input "[STREET_ADDRESS]"
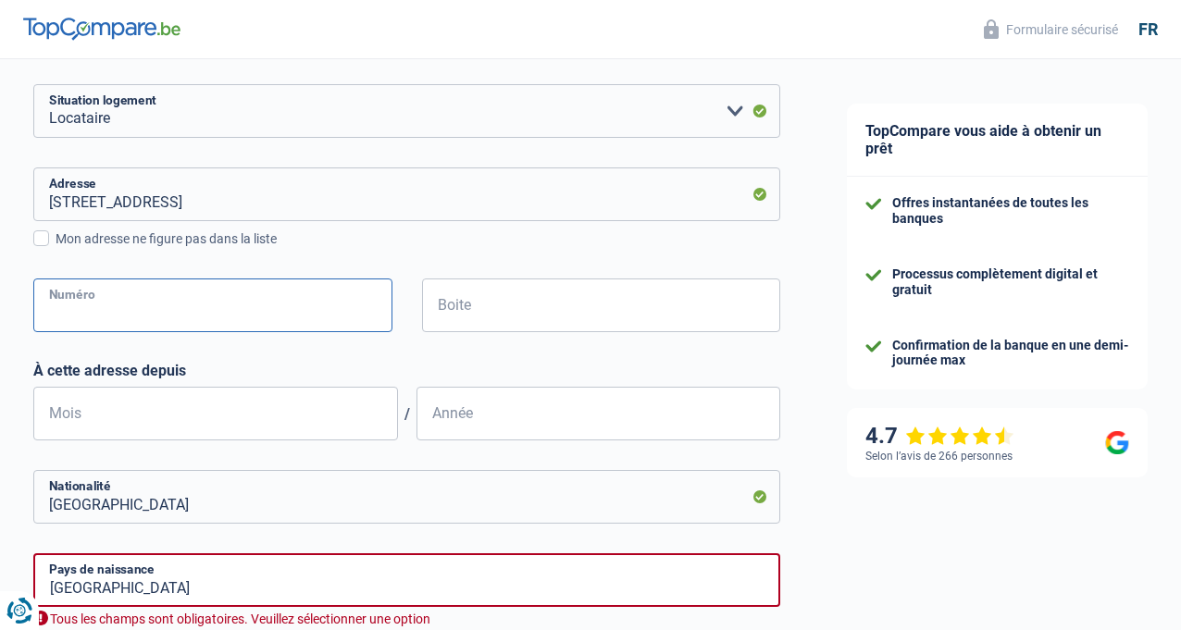
click at [168, 307] on input "Numéro" at bounding box center [212, 306] width 359 height 54
type input "66"
type input "Ciney"
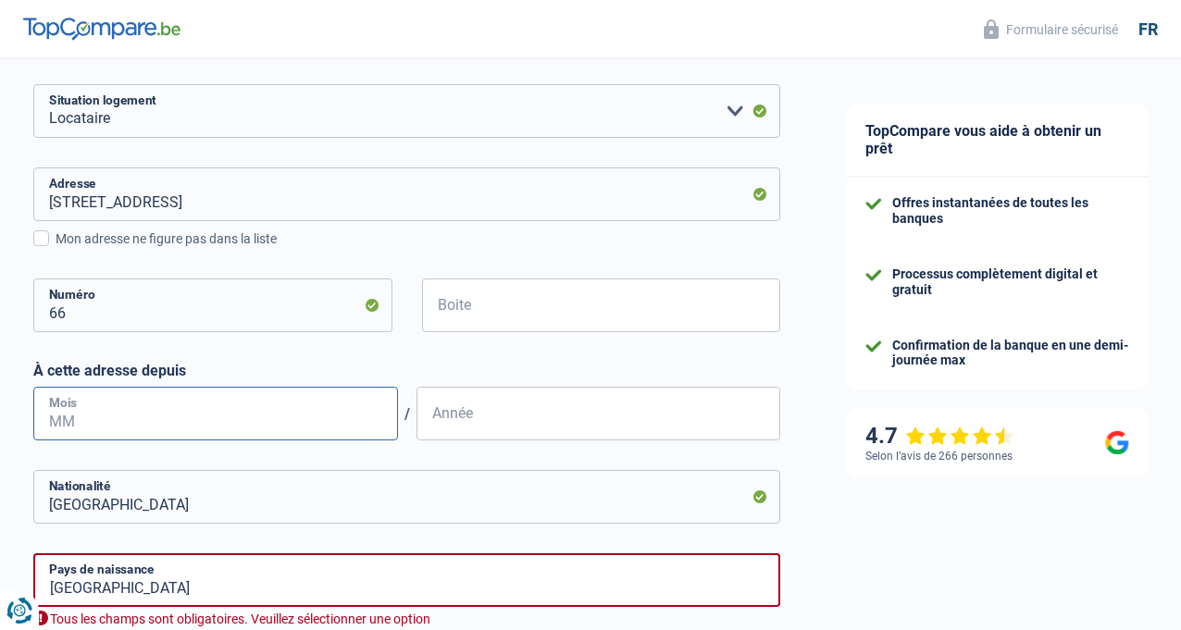
click at [190, 416] on input "Mois" at bounding box center [215, 414] width 365 height 54
type input "07"
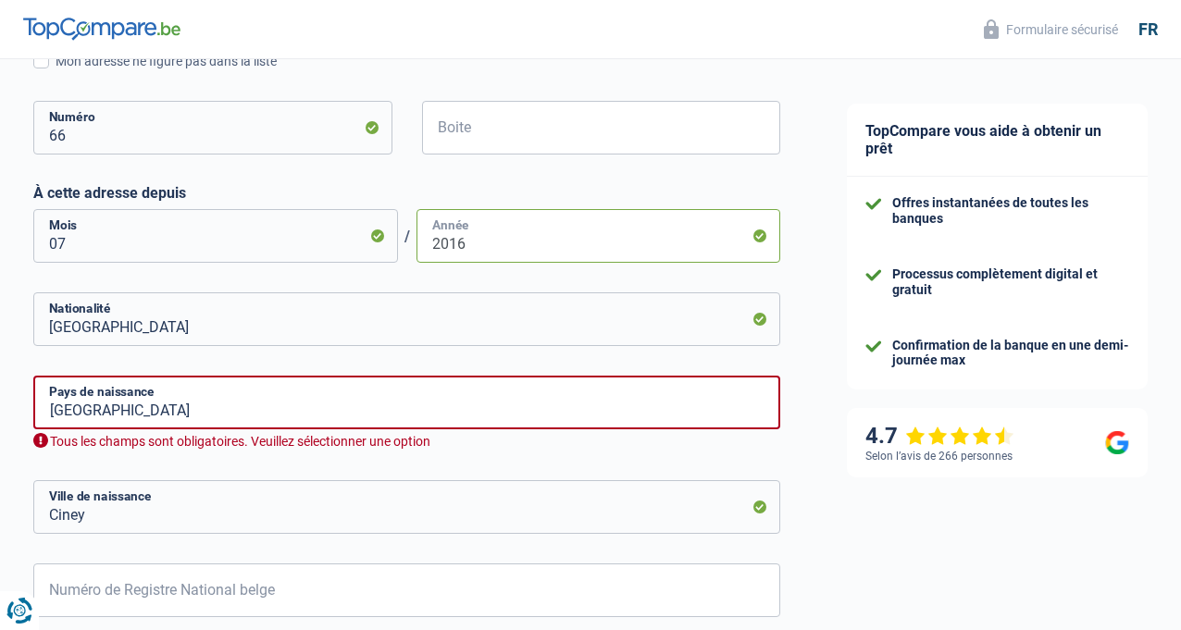
scroll to position [833, 0]
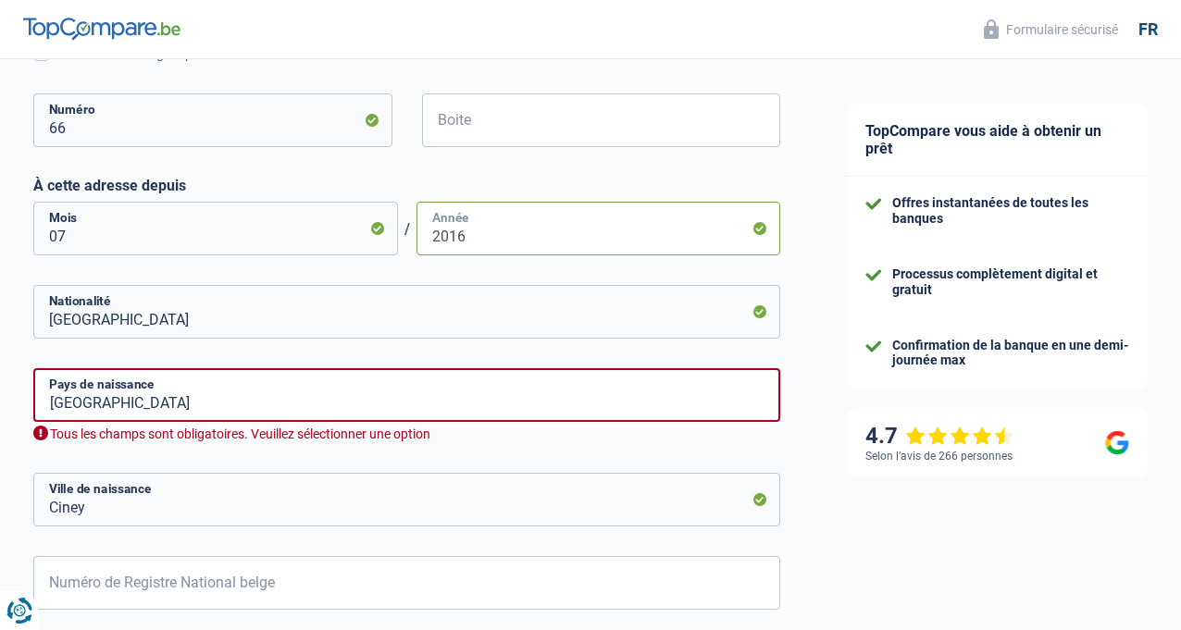
type input "2016"
click at [260, 399] on input "[GEOGRAPHIC_DATA]" at bounding box center [406, 395] width 747 height 54
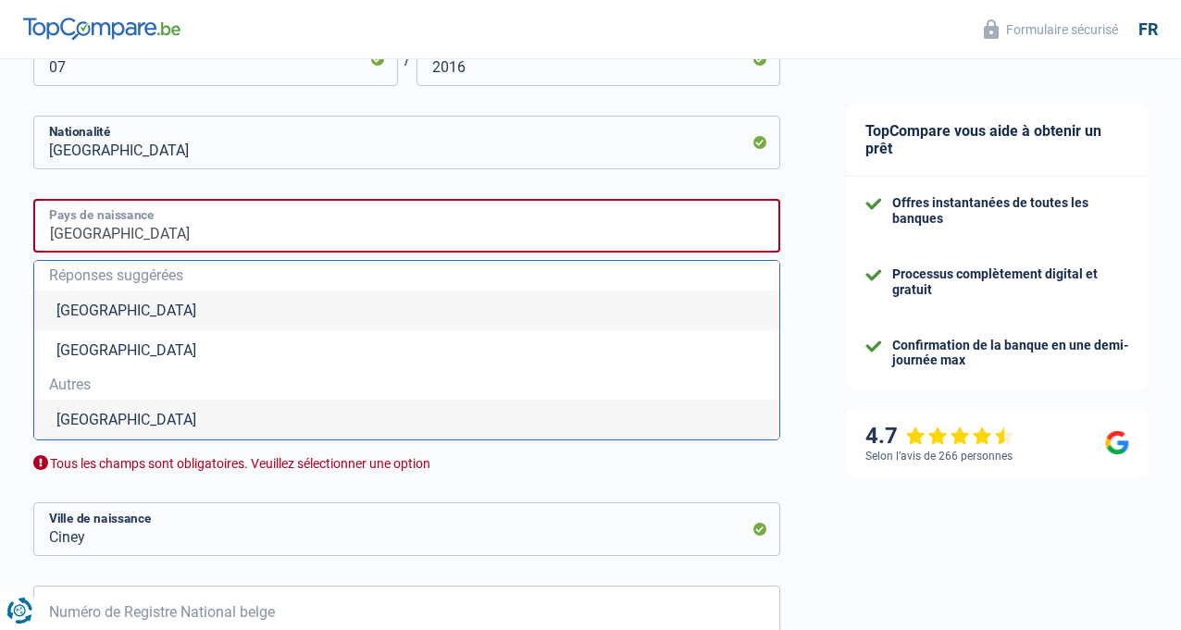
scroll to position [1018, 0]
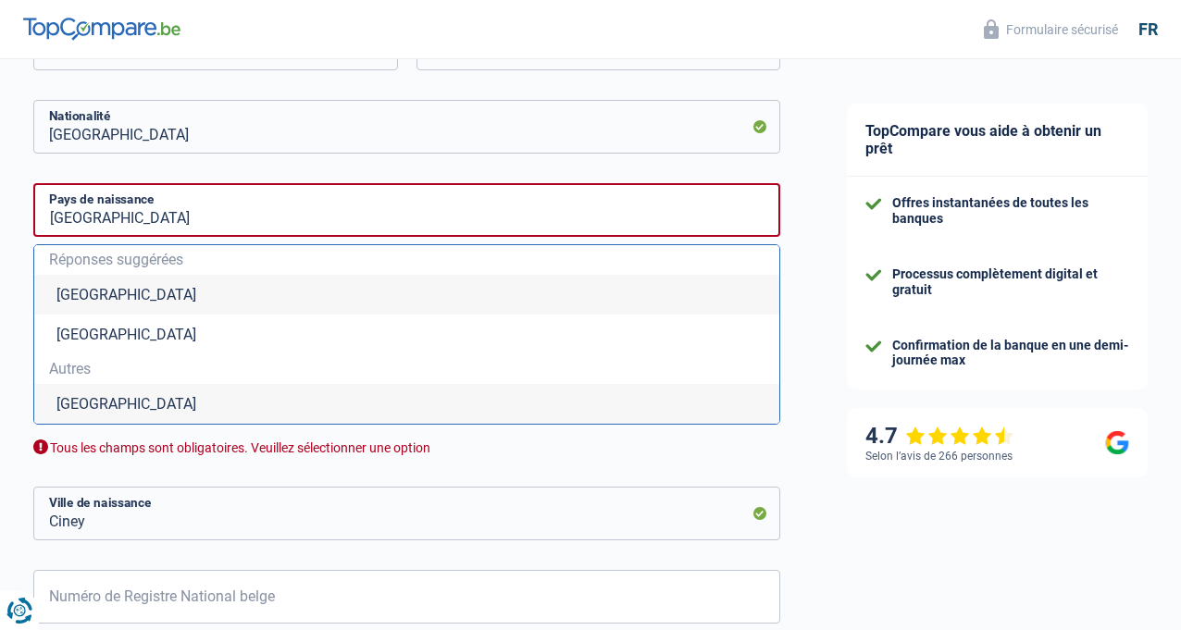
click at [115, 294] on li "[GEOGRAPHIC_DATA]" at bounding box center [406, 295] width 745 height 40
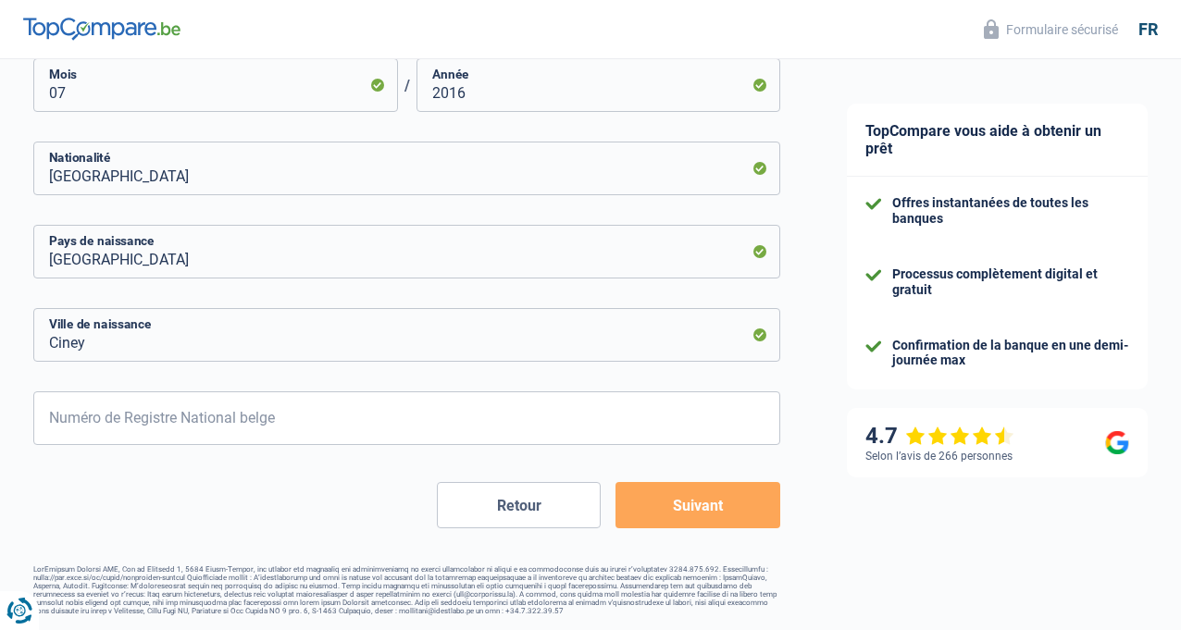
scroll to position [984, 0]
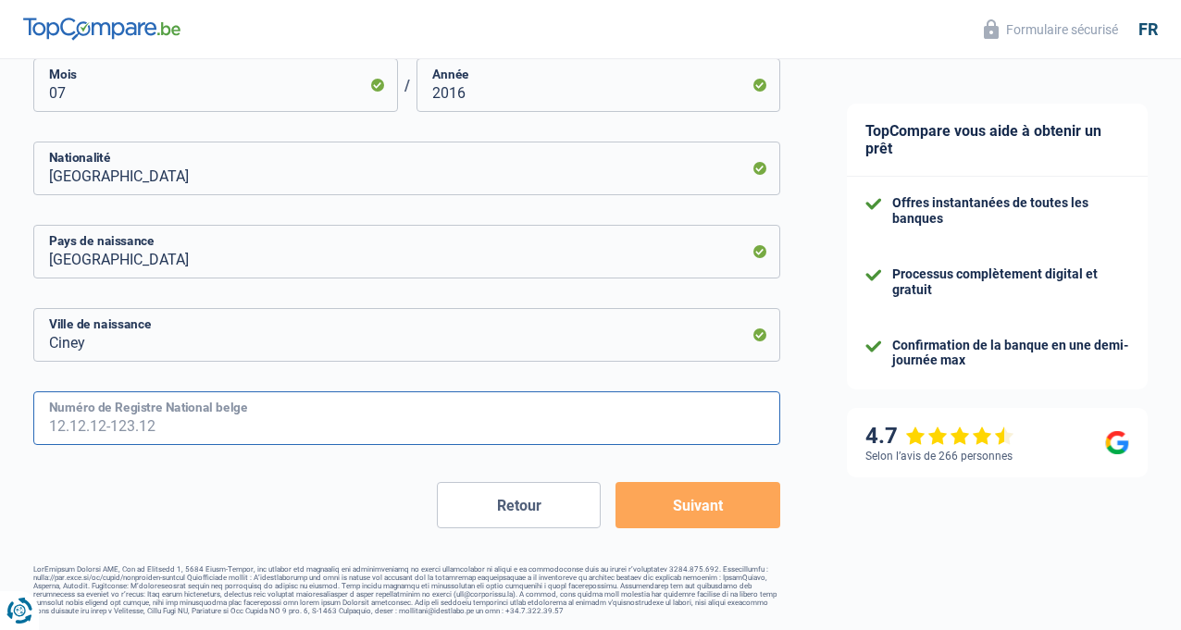
click at [328, 416] on input "Numéro de Registre National belge" at bounding box center [406, 418] width 747 height 54
click at [384, 426] on input "Numéro de Registre National belge" at bounding box center [406, 418] width 747 height 54
click at [329, 406] on input "Numéro de Registre National belge" at bounding box center [406, 418] width 747 height 54
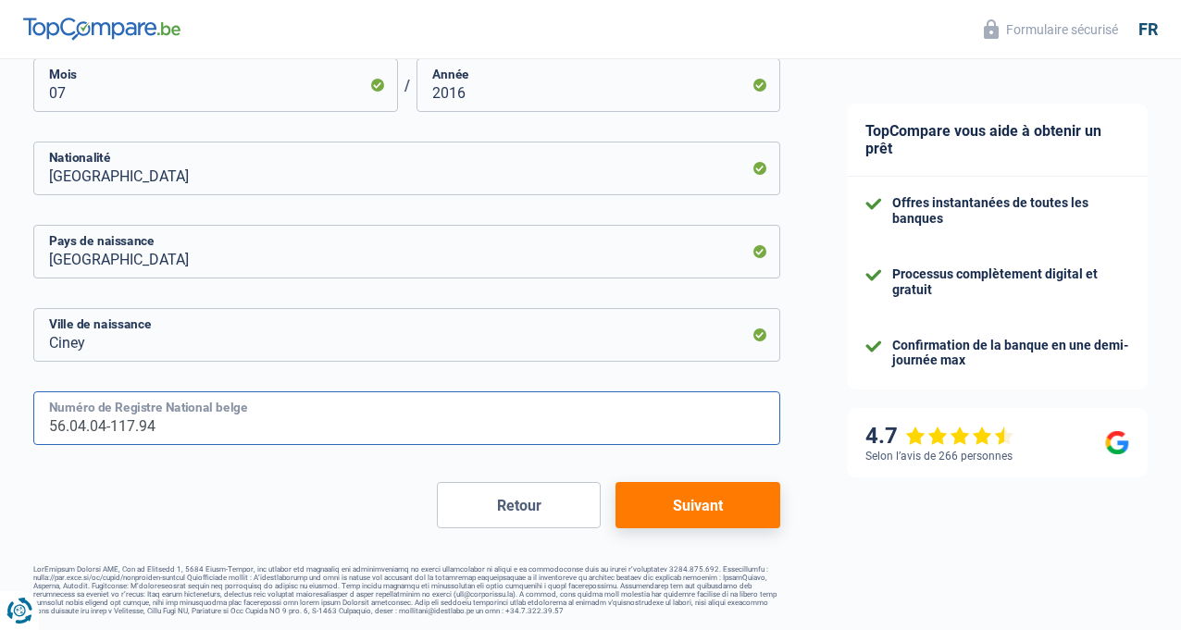
type input "56.04.04-117.94"
click at [689, 508] on button "Suivant" at bounding box center [697, 505] width 165 height 46
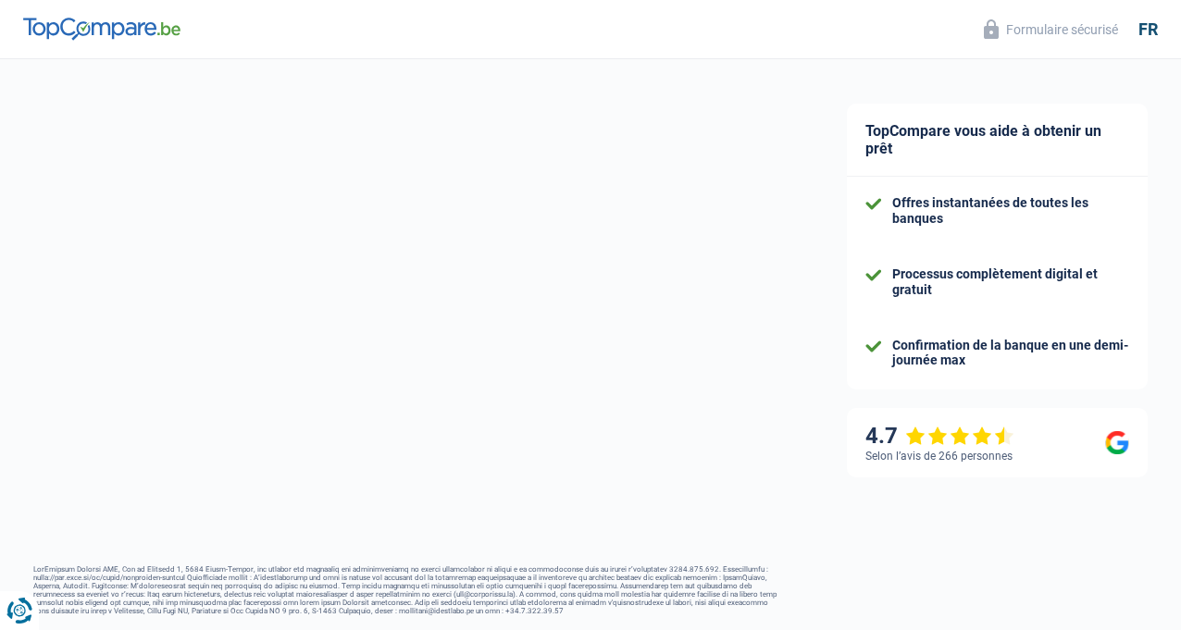
select select "pension"
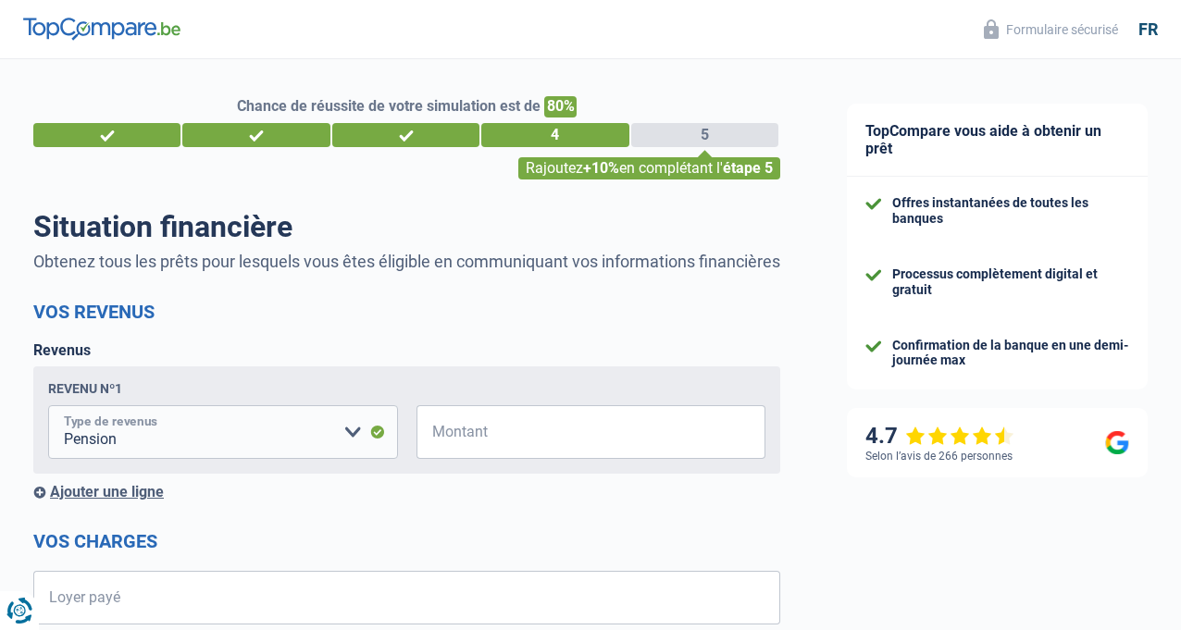
click at [353, 452] on select "Allocation d'handicap Allocations chômage Allocations familiales Chèques repas …" at bounding box center [223, 432] width 350 height 54
click at [541, 453] on input "Montant" at bounding box center [603, 432] width 327 height 54
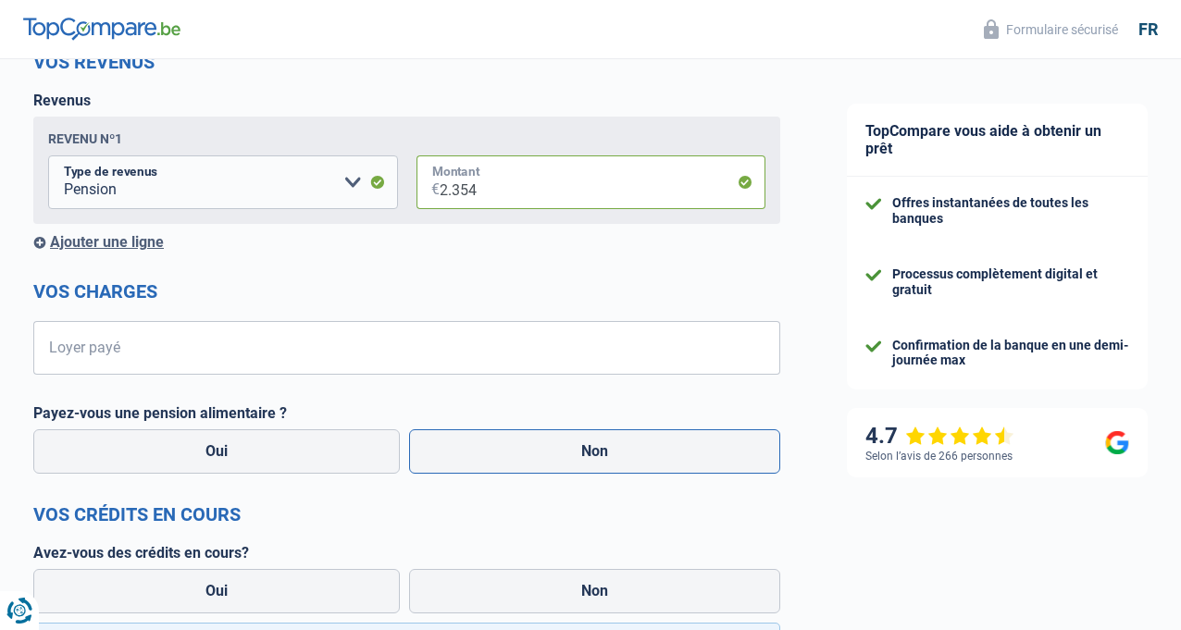
scroll to position [278, 0]
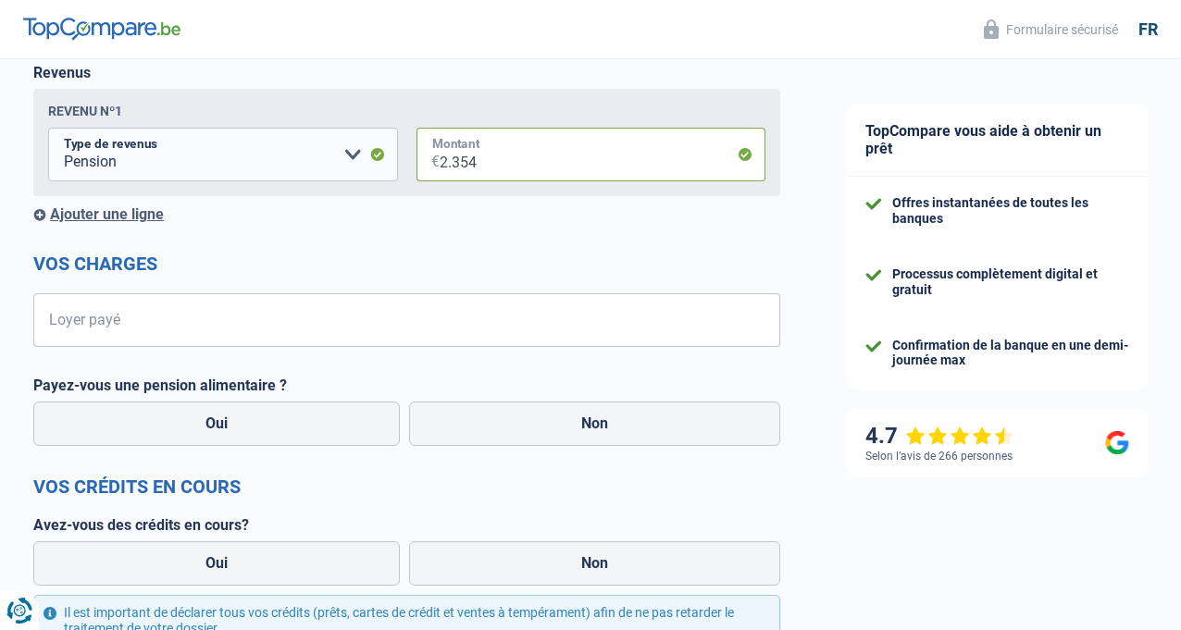
type input "2.354"
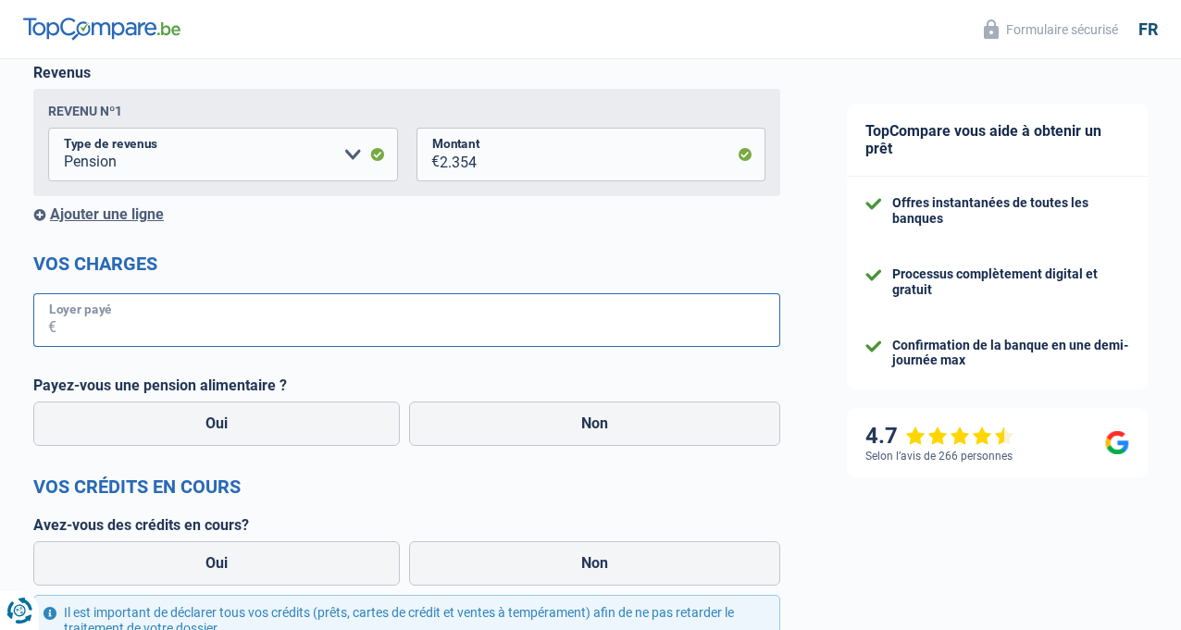
click at [316, 340] on input "Loyer payé" at bounding box center [418, 320] width 724 height 54
type input "920"
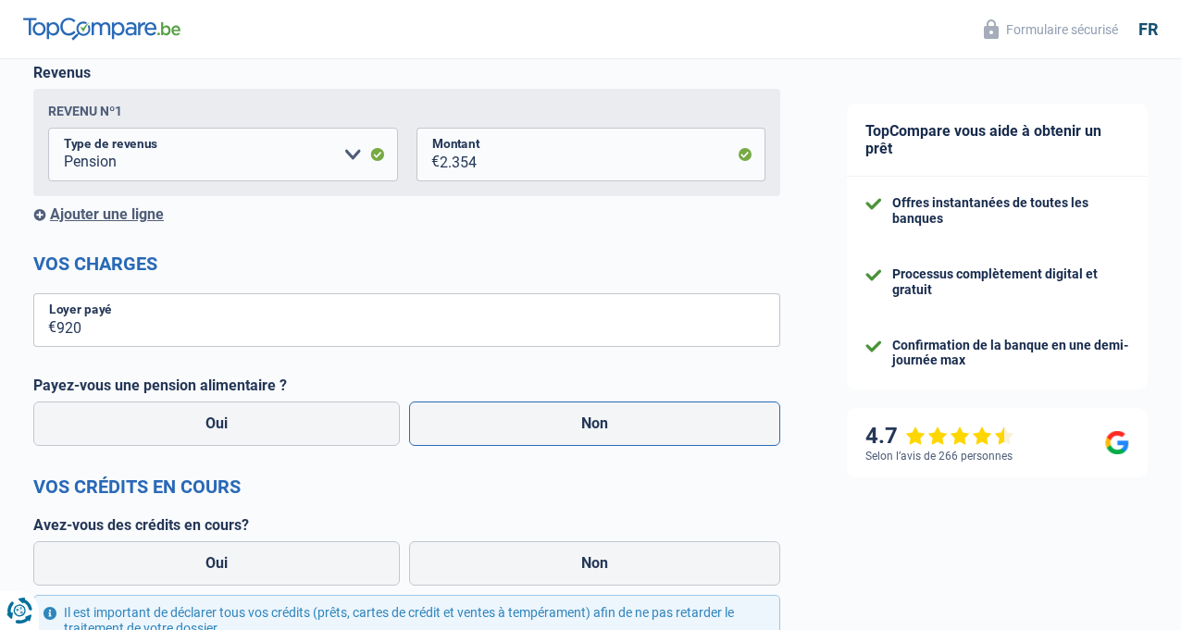
click at [579, 443] on label "Non" at bounding box center [594, 424] width 371 height 44
click at [579, 443] on input "Non" at bounding box center [594, 424] width 371 height 44
radio input "true"
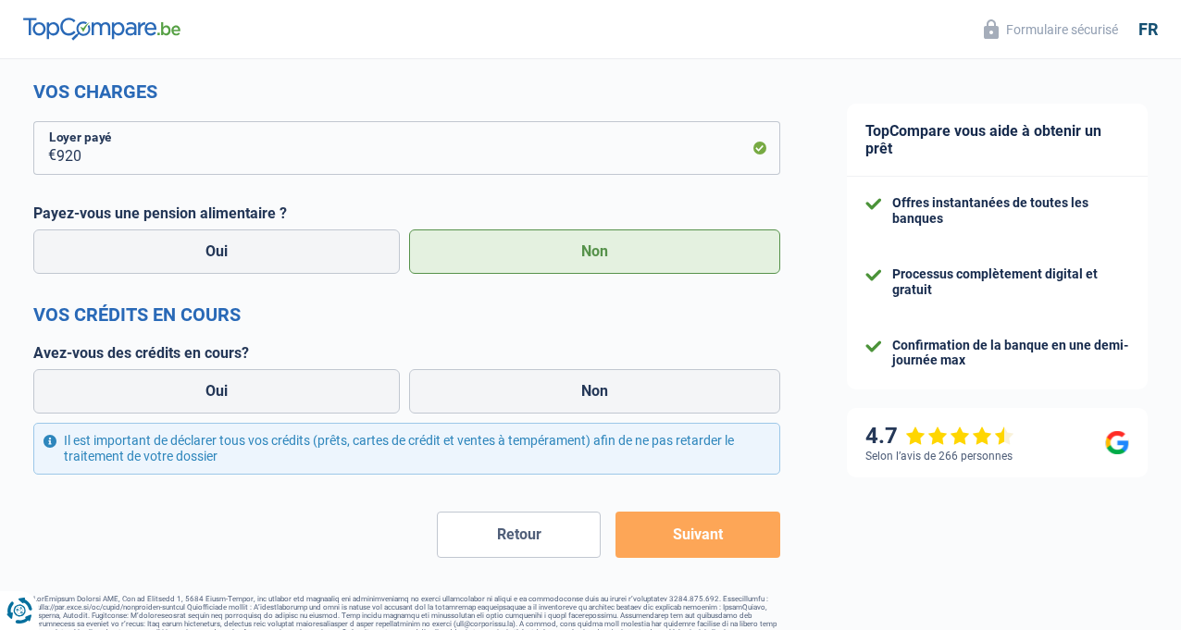
scroll to position [463, 0]
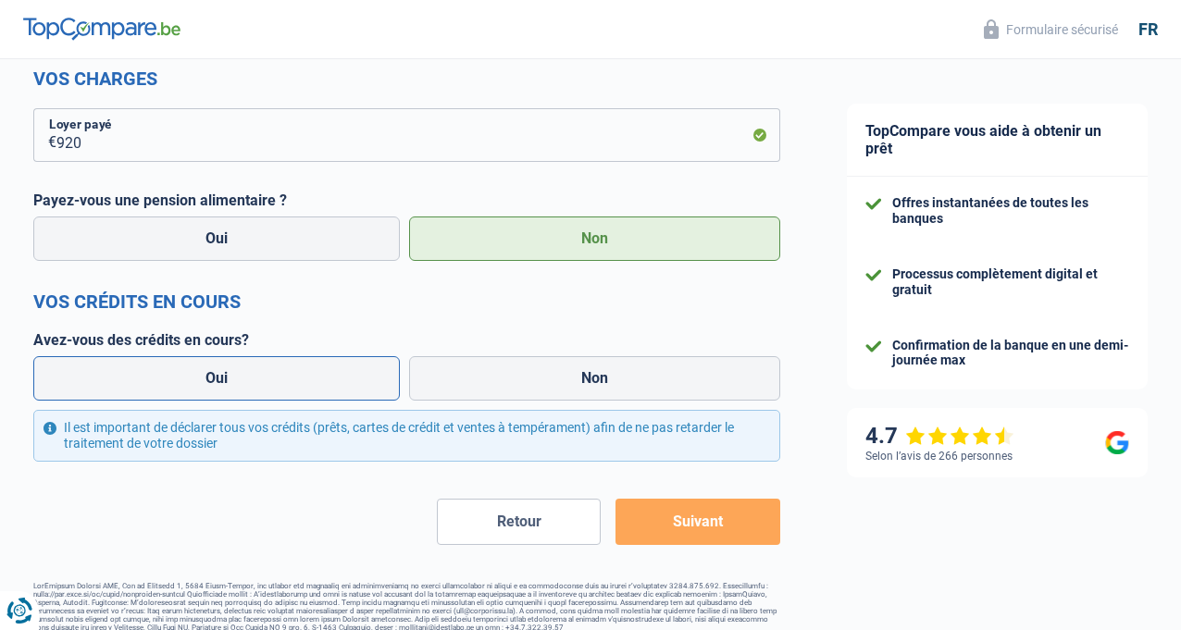
click at [301, 391] on label "Oui" at bounding box center [216, 378] width 366 height 44
click at [301, 391] on input "Oui" at bounding box center [216, 378] width 366 height 44
radio input "true"
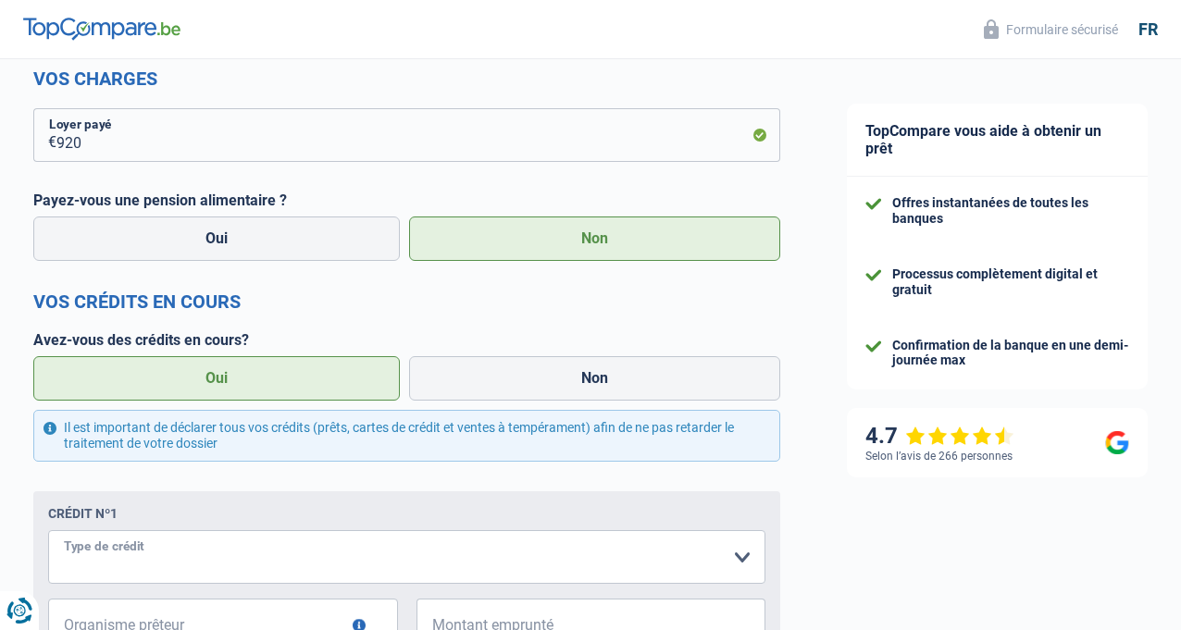
click at [256, 577] on select "Carte ou ouverture de crédit Prêt hypothécaire Vente à tempérament Prêt à tempé…" at bounding box center [406, 557] width 717 height 54
select select "personalLoan"
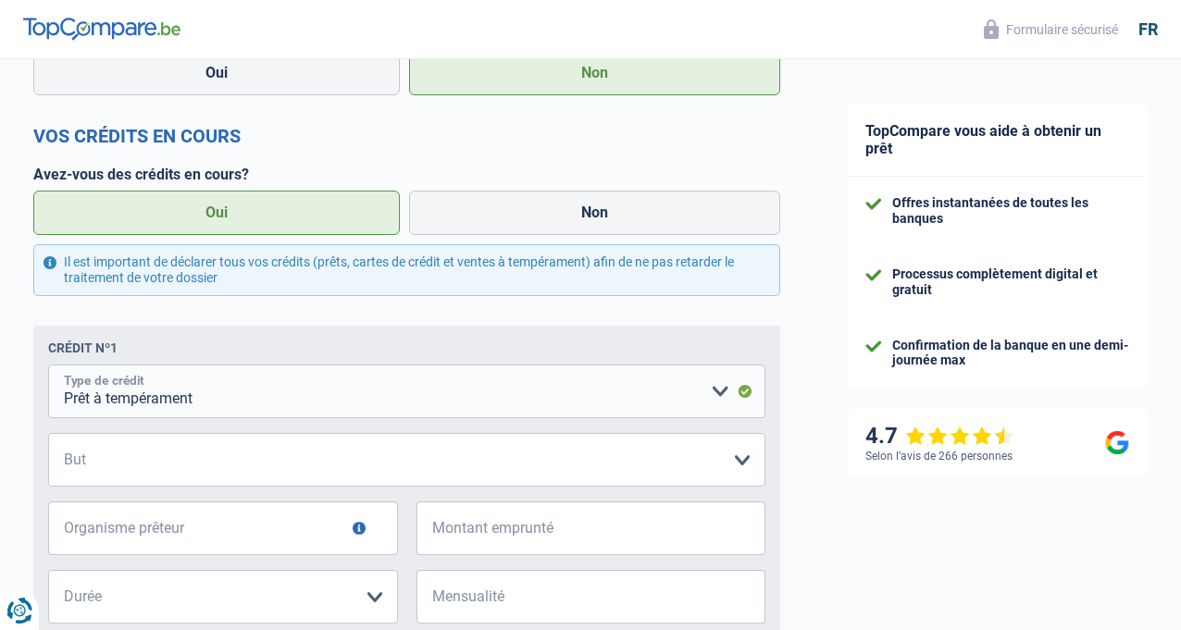
scroll to position [740, 0]
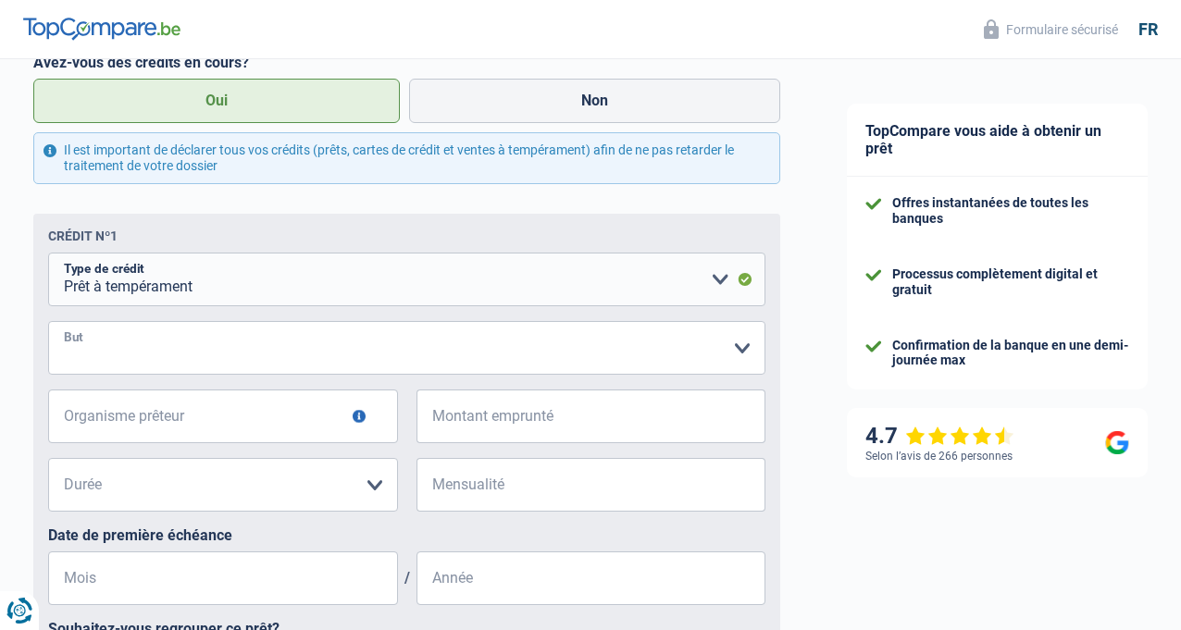
click at [722, 370] on select "Confort maison: meubles, textile, peinture, électroménager, outillage non-profe…" at bounding box center [406, 348] width 717 height 54
click at [860, 624] on div "TopCompare vous aide à obtenir un prêt Offres instantanées de toutes les banque…" at bounding box center [996, 125] width 367 height 1612
click at [715, 366] on select "Confort maison: meubles, textile, peinture, électroménager, outillage non-profe…" at bounding box center [406, 348] width 717 height 54
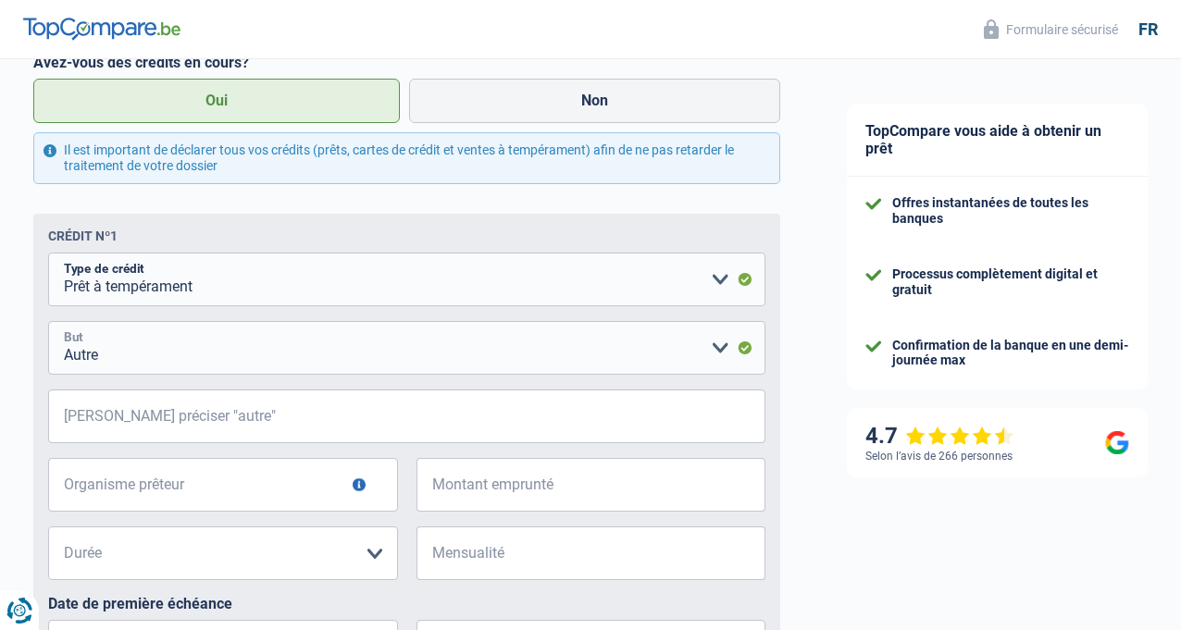
click at [695, 375] on select "Confort maison: meubles, textile, peinture, électroménager, outillage non-profe…" at bounding box center [406, 348] width 717 height 54
select select "medicalFees"
click at [69, 343] on select "Confort maison: meubles, textile, peinture, électroménager, outillage non-profe…" at bounding box center [406, 348] width 717 height 54
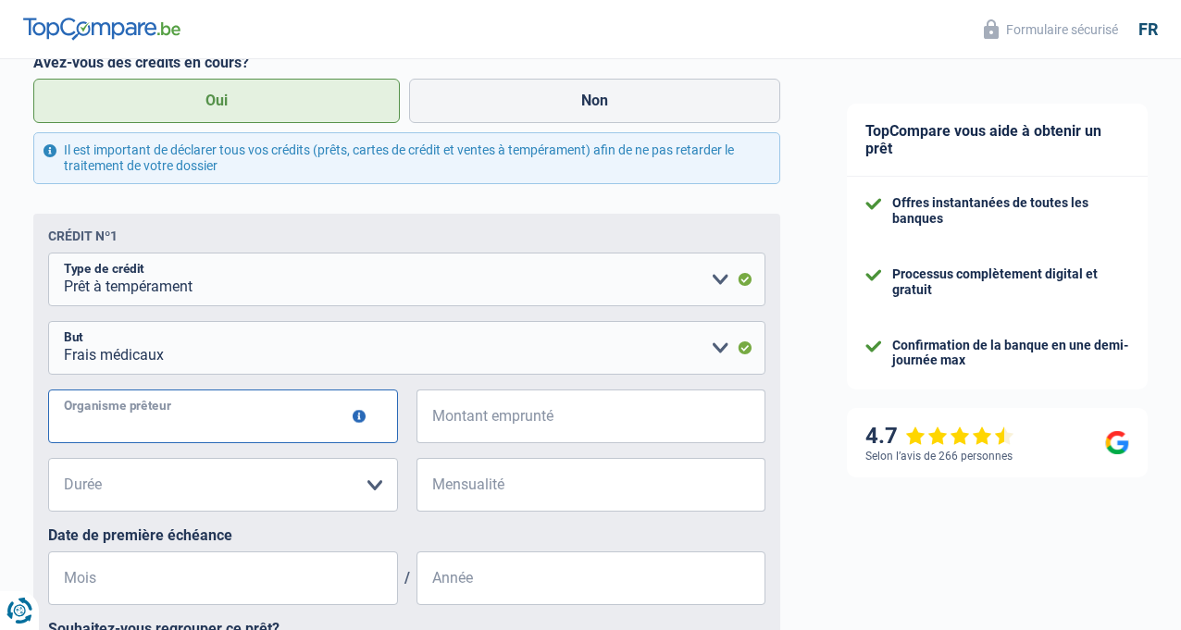
click at [323, 433] on input "Organisme prêteur" at bounding box center [223, 417] width 350 height 54
type input "cofidis"
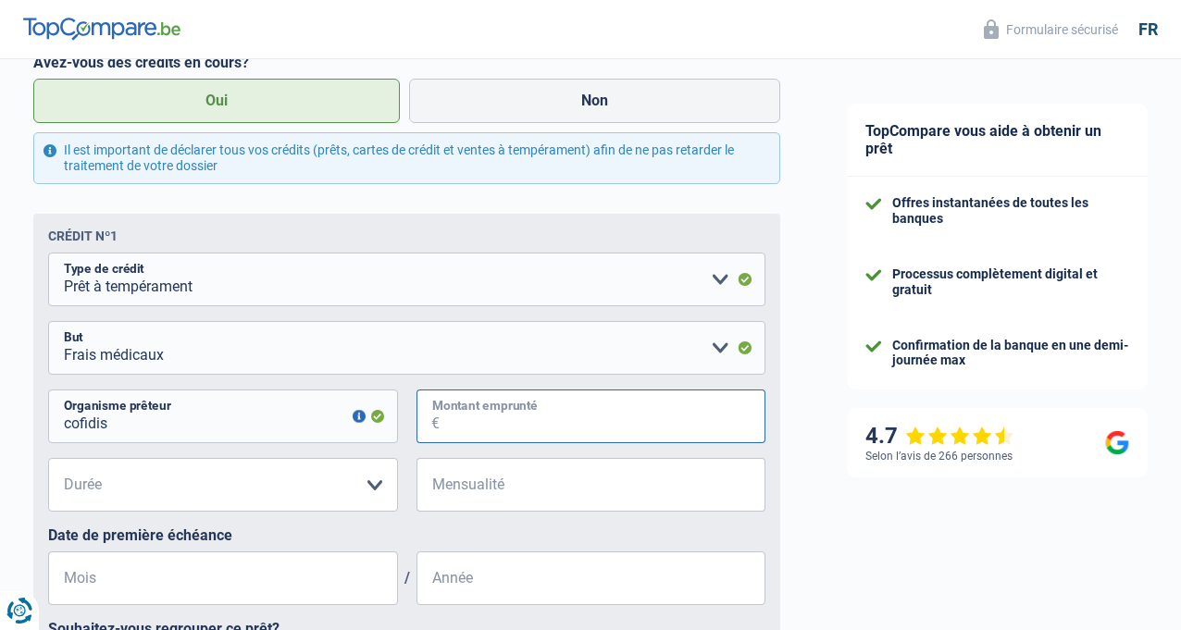
click at [487, 439] on input "Montant emprunté" at bounding box center [603, 417] width 327 height 54
type input "10.000"
click at [321, 509] on select "12 mois 18 mois 24 mois 30 mois 36 mois 42 mois 48 mois Veuillez sélectionner u…" at bounding box center [223, 485] width 350 height 54
select select "48"
click at [69, 480] on select "12 mois 18 mois 24 mois 30 mois 36 mois 42 mois 48 mois Veuillez sélectionner u…" at bounding box center [223, 485] width 350 height 54
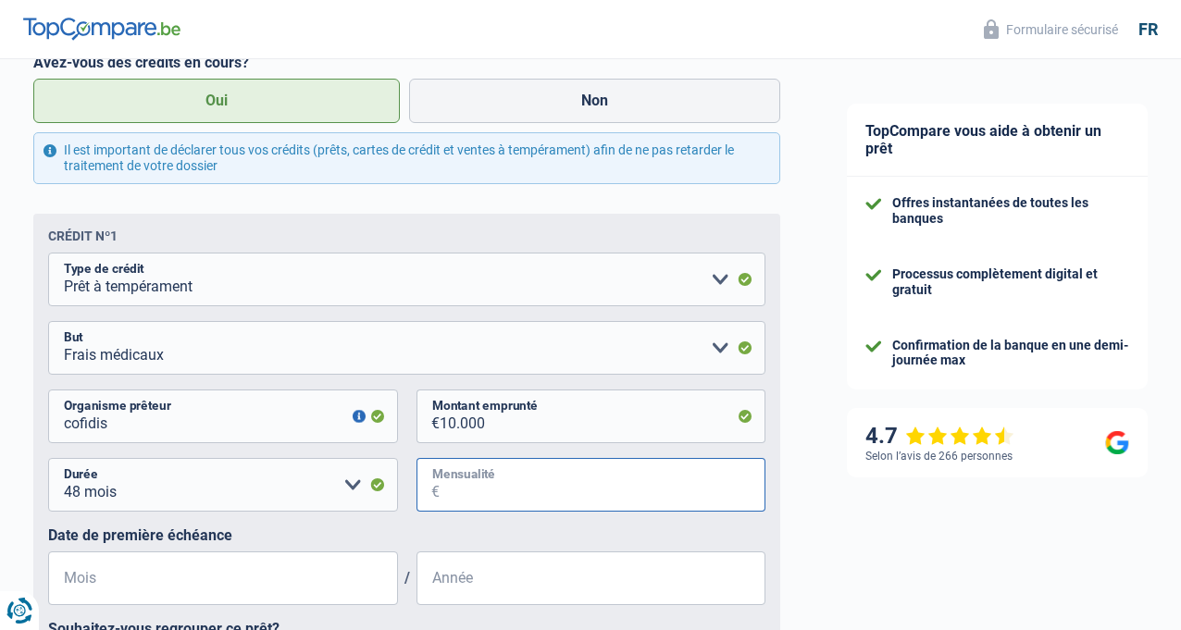
click at [559, 512] on input "Mensualité" at bounding box center [603, 485] width 327 height 54
type input "2"
type input "259"
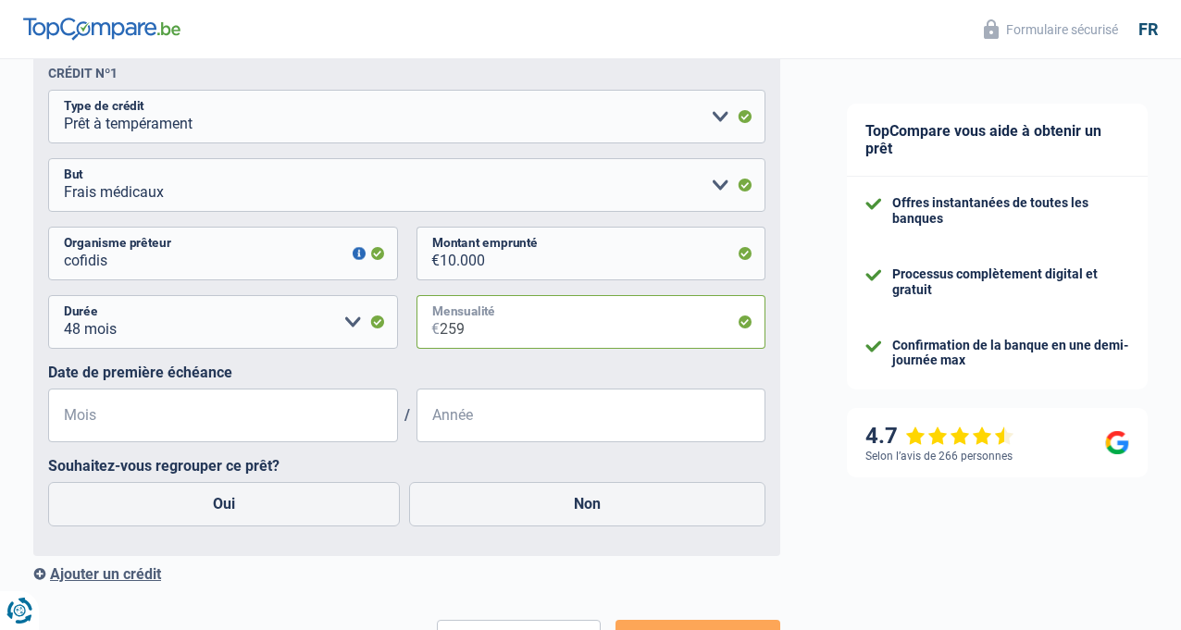
scroll to position [925, 0]
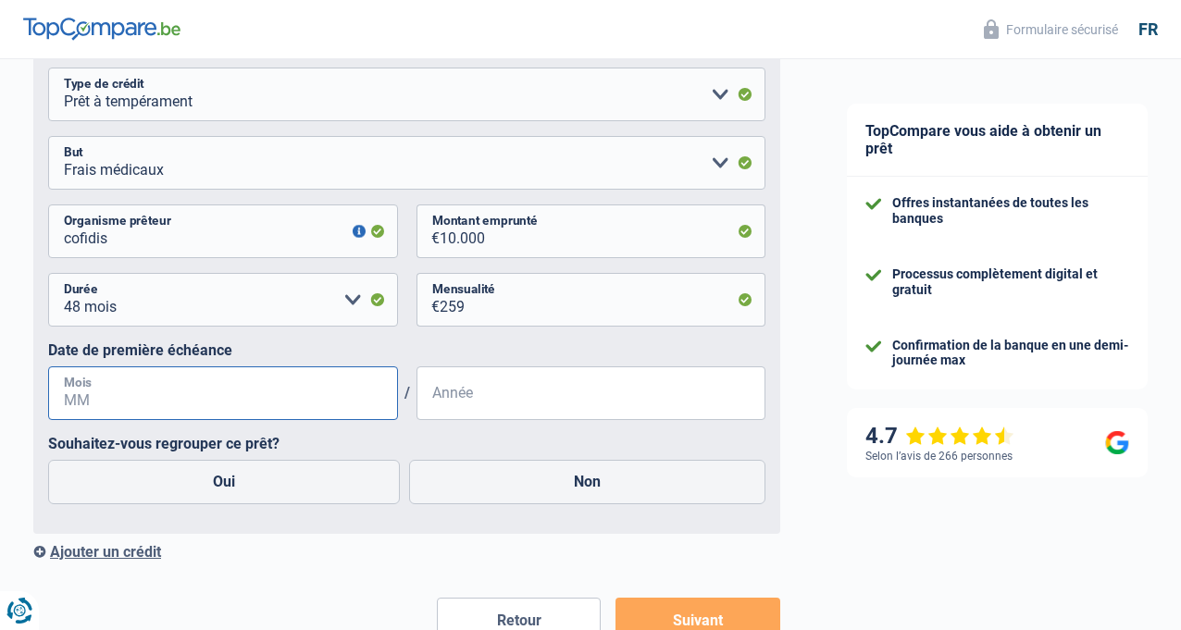
click at [290, 420] on input "Mois" at bounding box center [223, 393] width 350 height 54
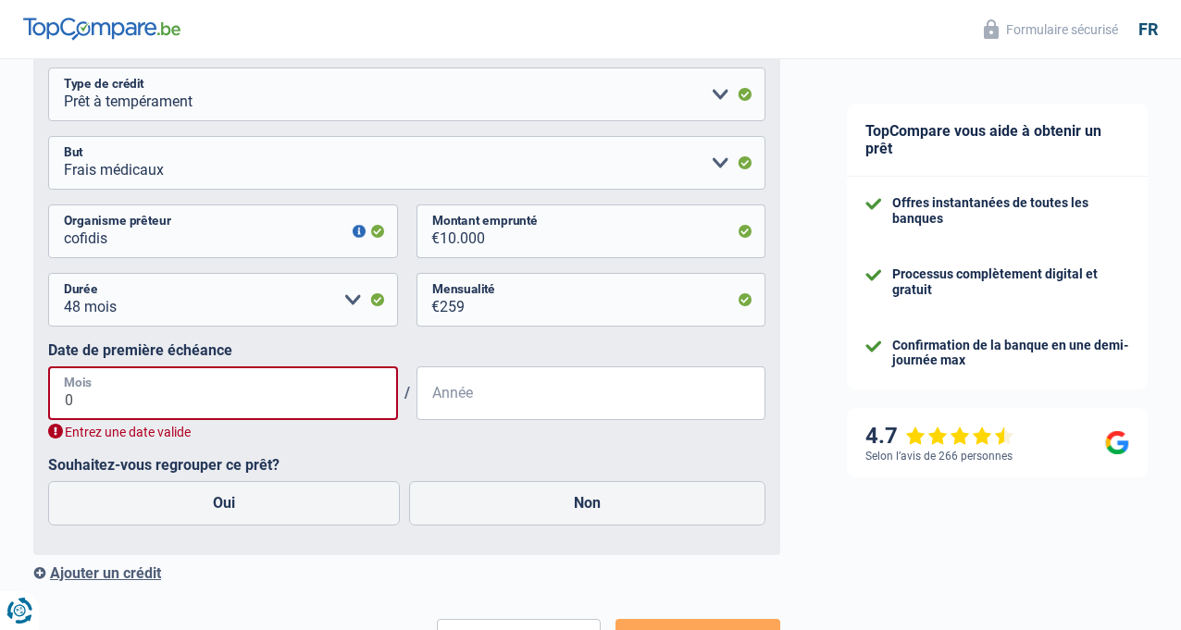
type input "01"
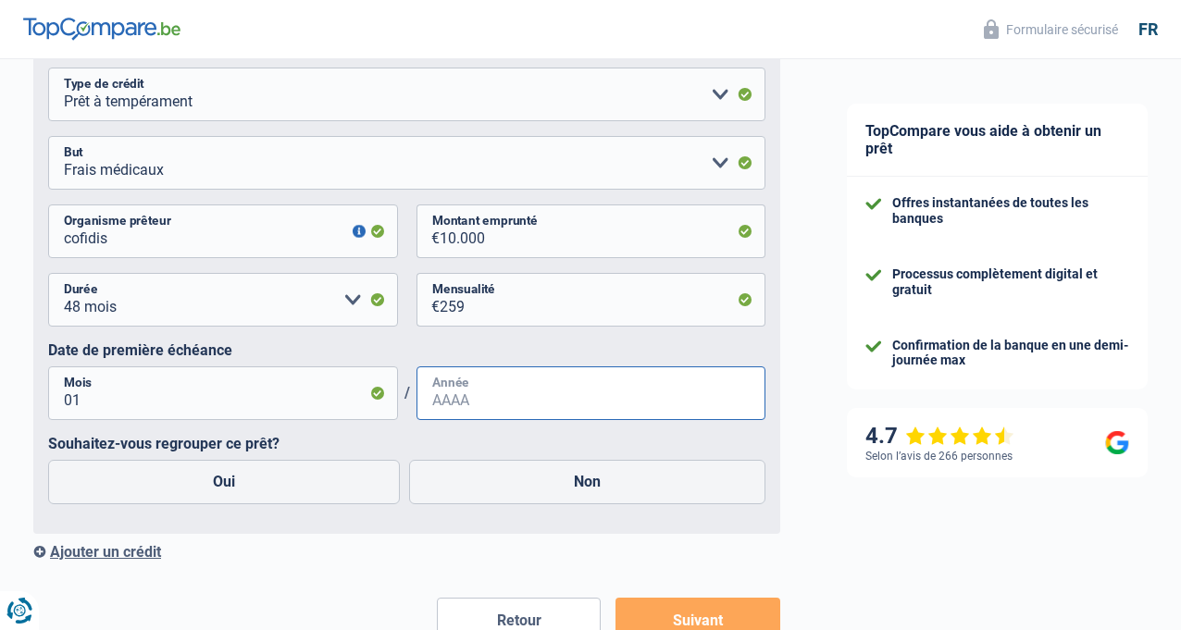
click at [448, 418] on input "Année" at bounding box center [591, 393] width 350 height 54
type input "2024"
click at [323, 504] on label "Oui" at bounding box center [224, 482] width 352 height 44
click at [323, 504] on input "Oui" at bounding box center [224, 482] width 352 height 44
radio input "true"
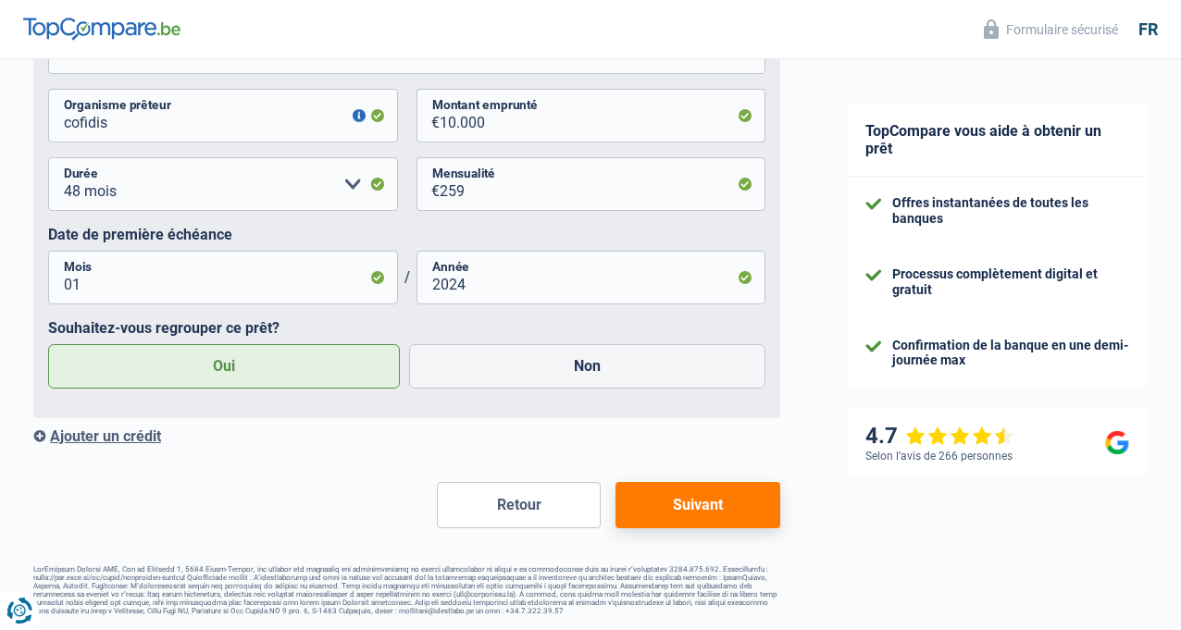
scroll to position [1070, 0]
click at [648, 504] on button "Suivant" at bounding box center [697, 505] width 165 height 46
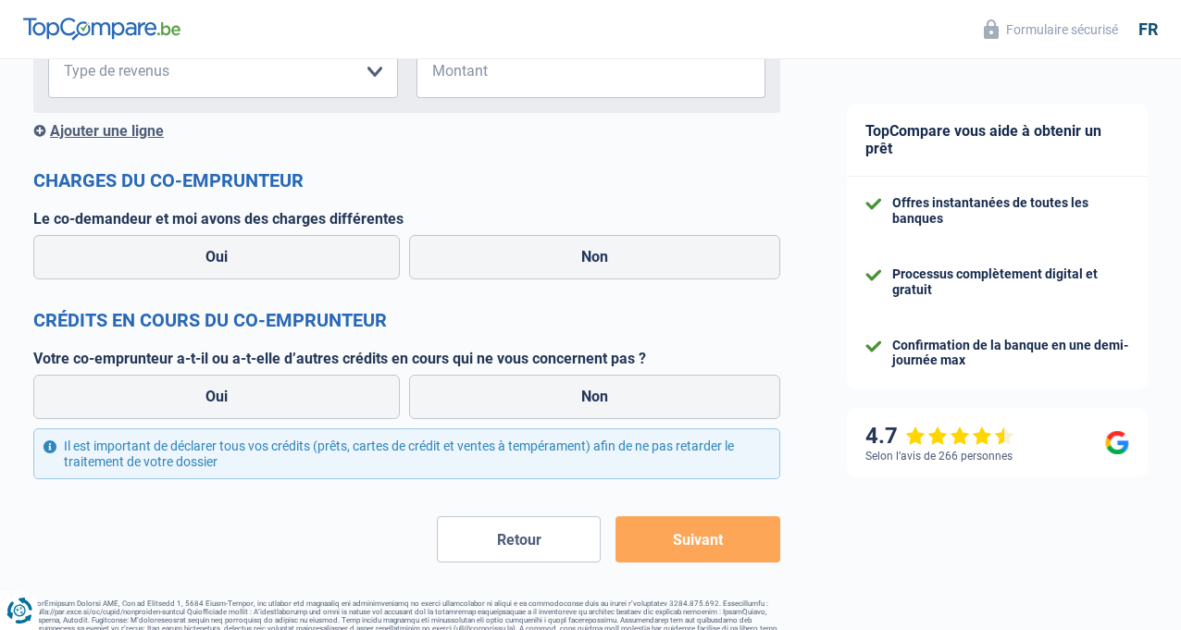
scroll to position [1353, 0]
